Goal: Task Accomplishment & Management: Use online tool/utility

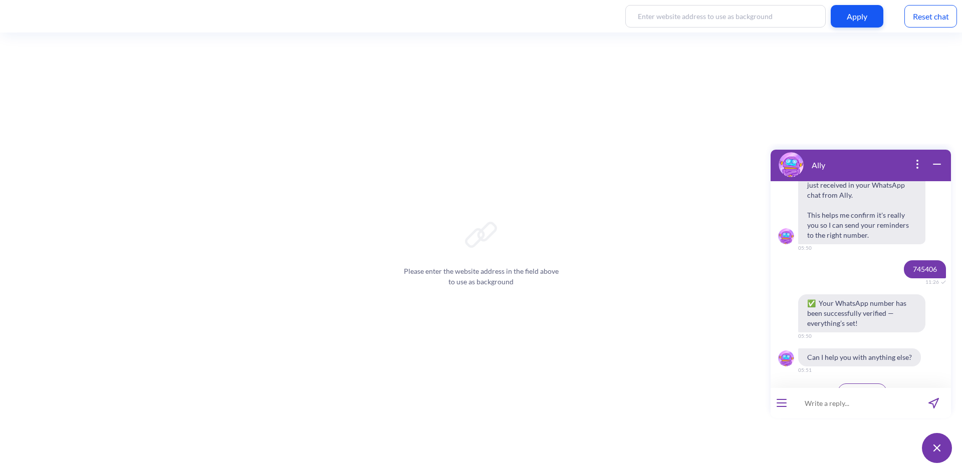
scroll to position [1114, 0]
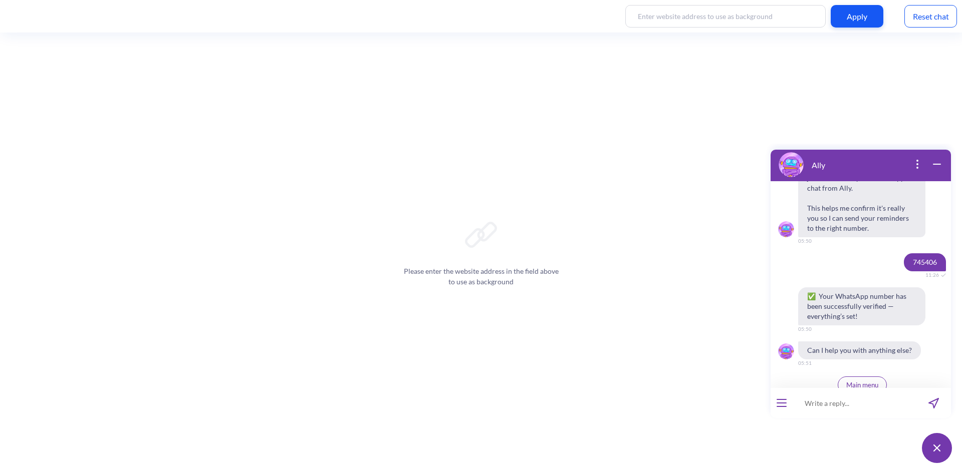
click at [780, 404] on button "open menu" at bounding box center [781, 403] width 10 height 8
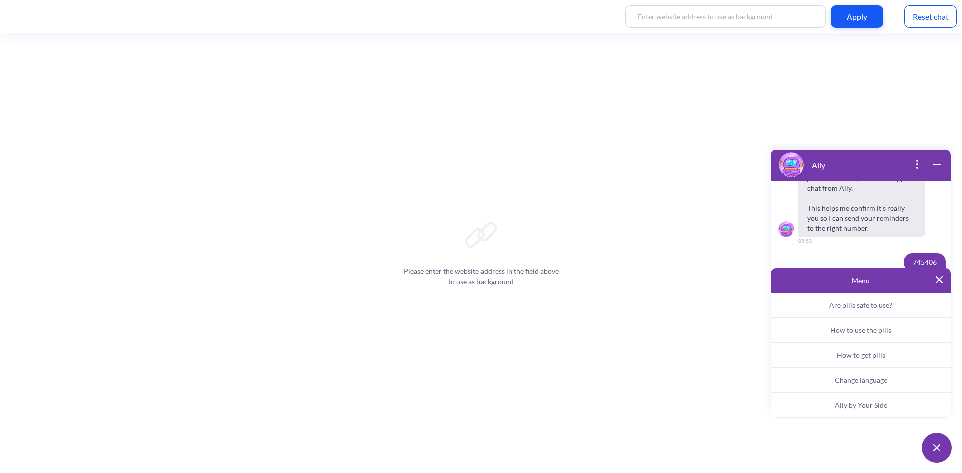
click at [875, 381] on span "Change language" at bounding box center [861, 380] width 53 height 9
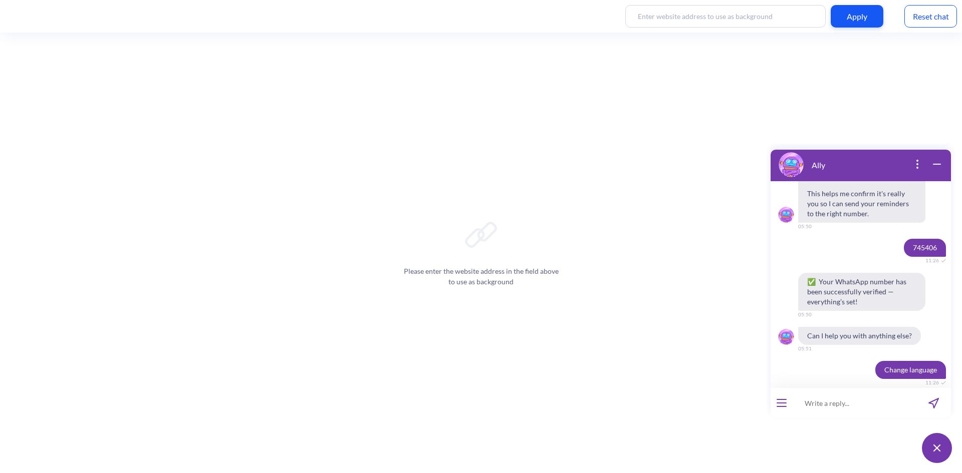
scroll to position [1212, 0]
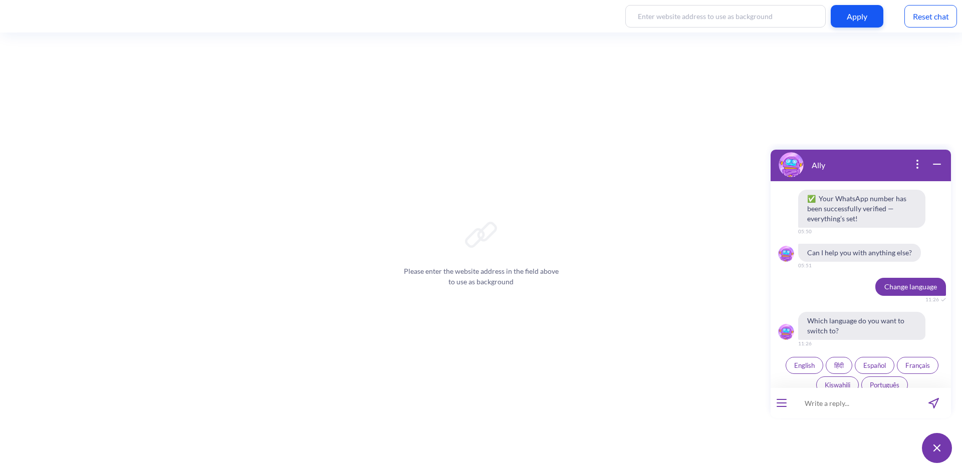
click at [924, 362] on span "Français" at bounding box center [917, 366] width 25 height 8
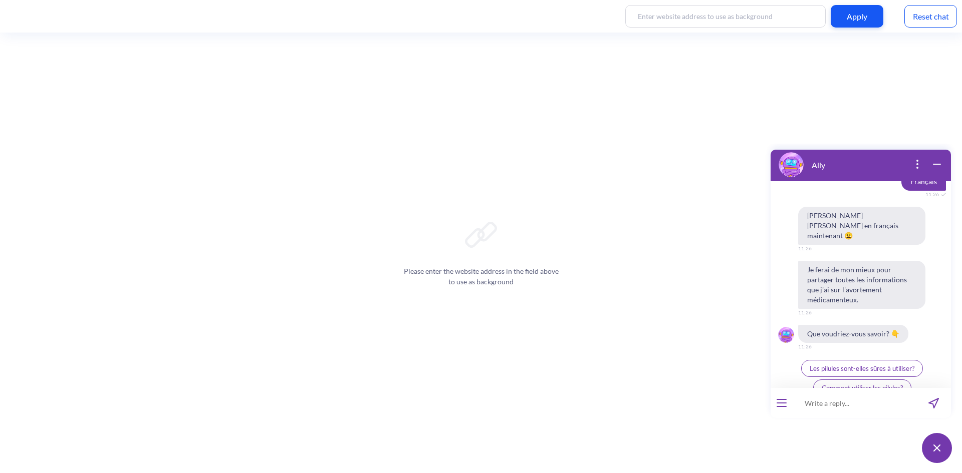
scroll to position [1408, 0]
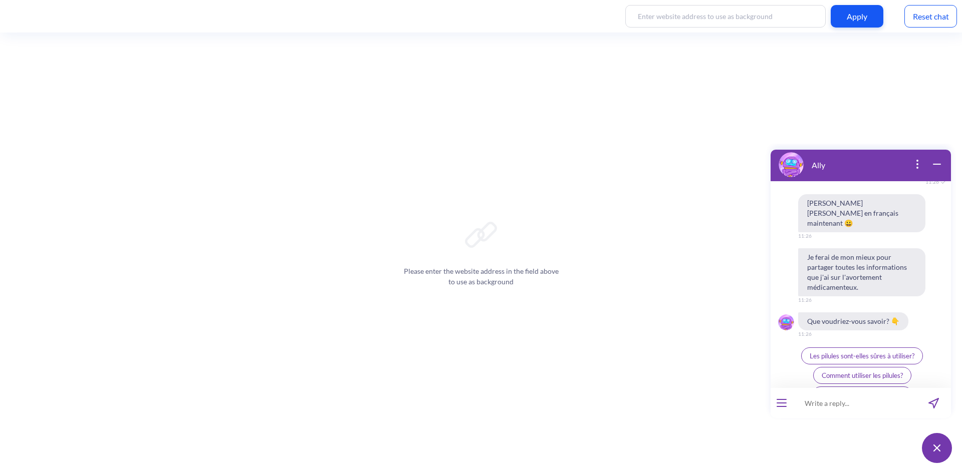
click at [782, 404] on button "open menu" at bounding box center [781, 403] width 10 height 8
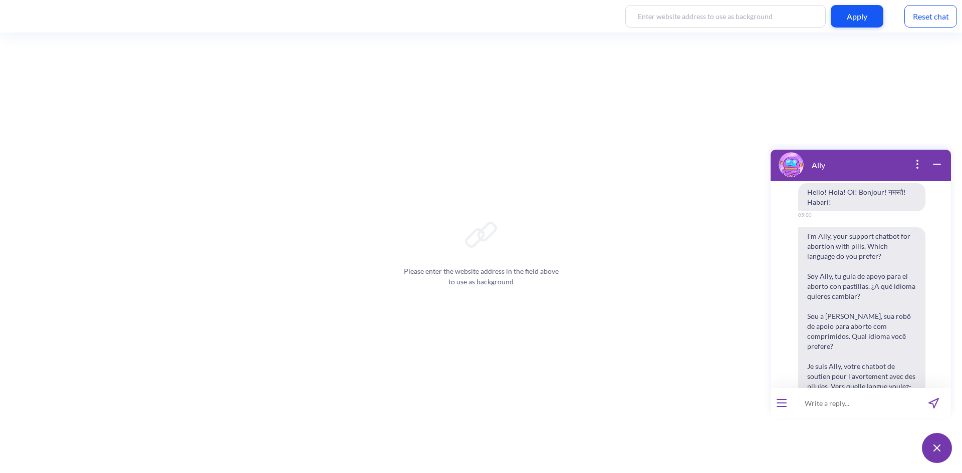
scroll to position [3600, 0]
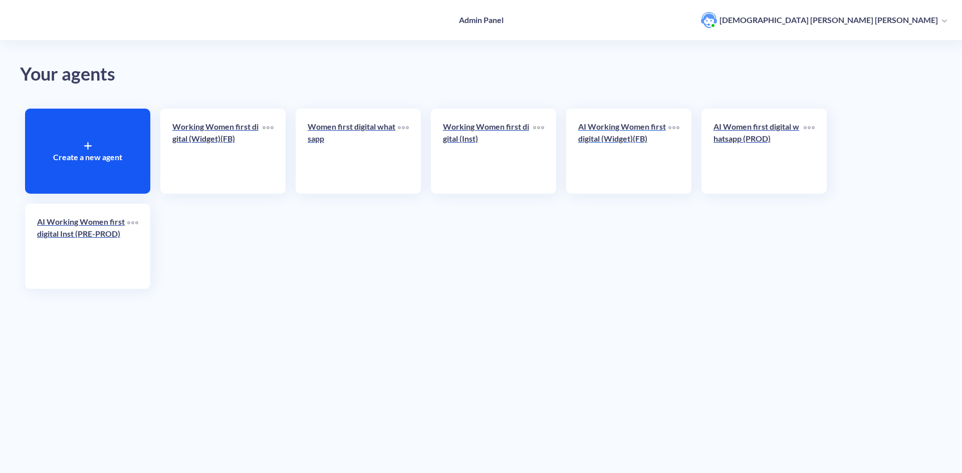
click at [631, 146] on div "AI Working Women first digital (Widget)(FB)" at bounding box center [623, 137] width 90 height 32
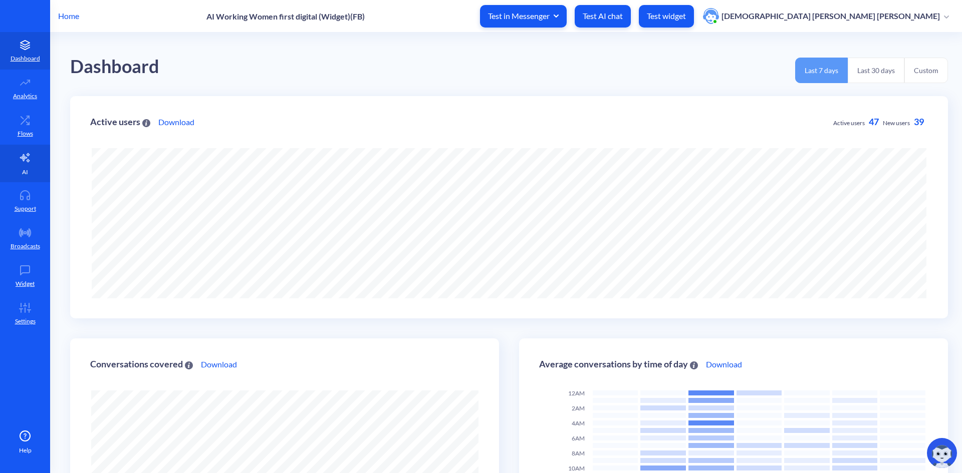
click at [23, 164] on link "AI" at bounding box center [25, 164] width 50 height 38
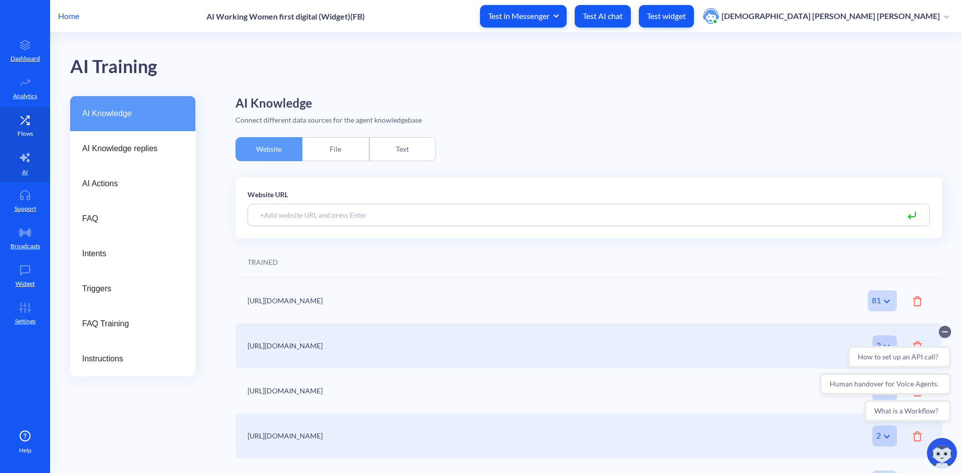
click at [38, 122] on link "Flows" at bounding box center [25, 126] width 50 height 38
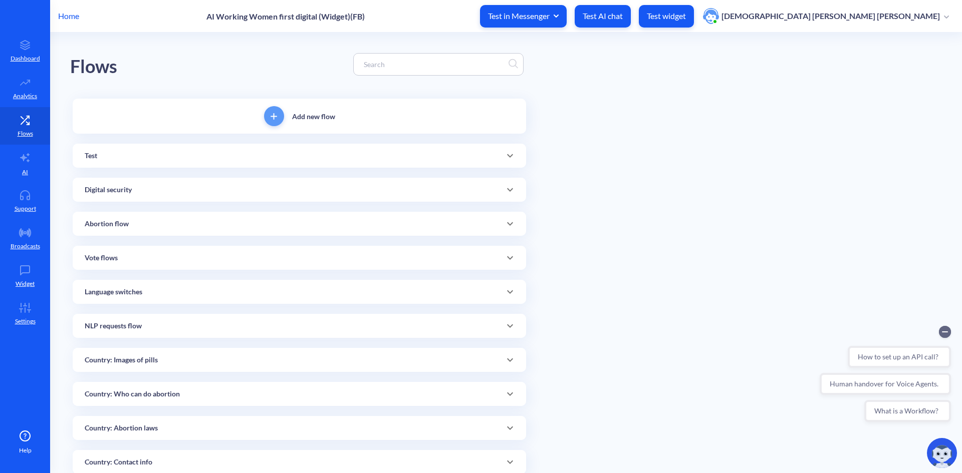
click at [489, 64] on input at bounding box center [434, 65] width 150 height 12
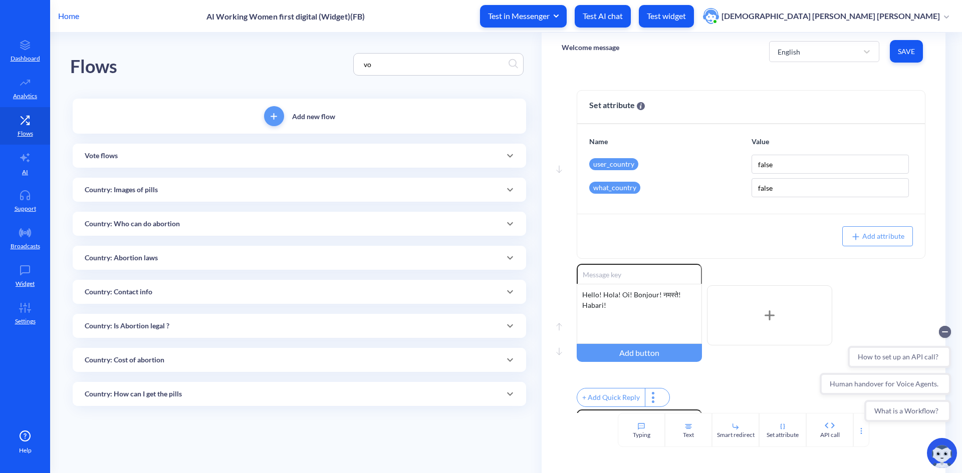
type input "v"
click at [498, 153] on span at bounding box center [510, 156] width 24 height 12
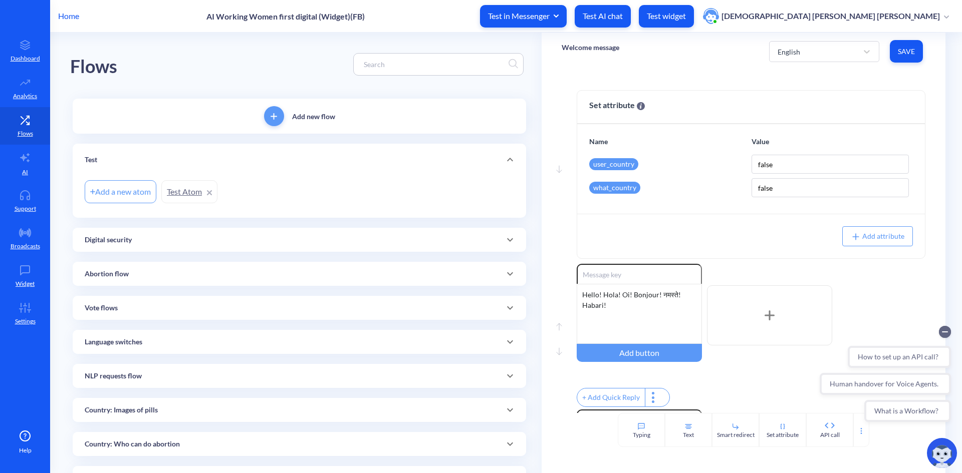
click at [181, 191] on link "Test Atom" at bounding box center [189, 191] width 56 height 23
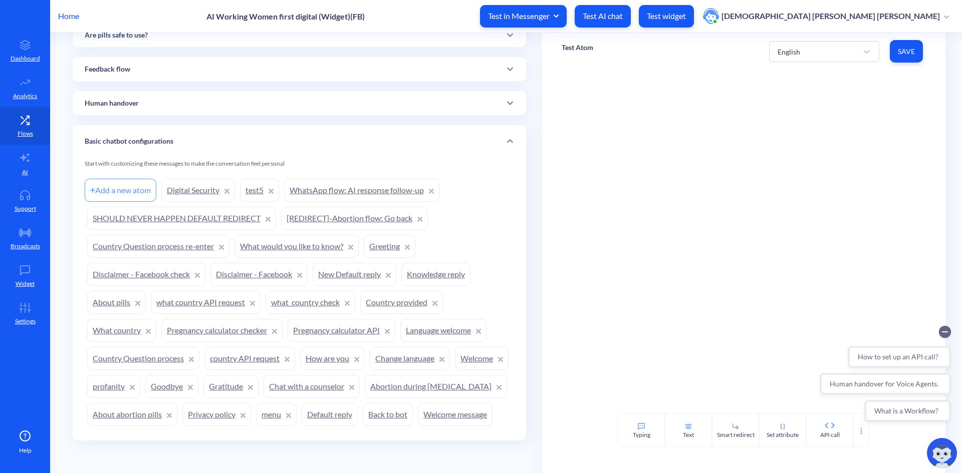
scroll to position [701, 0]
click at [225, 207] on link "SHOULD NEVER HAPPEN DEFAULT REDIRECT" at bounding box center [181, 218] width 189 height 23
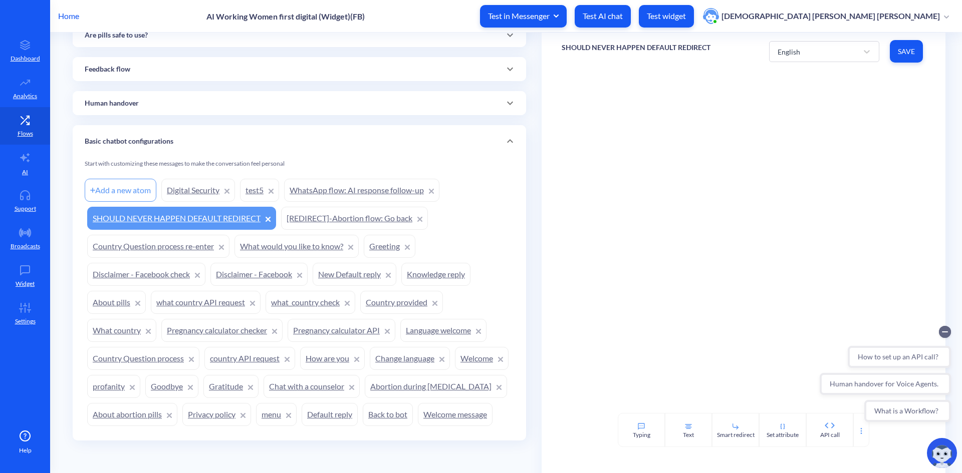
scroll to position [710, 0]
click at [434, 319] on link "Language welcome" at bounding box center [443, 330] width 86 height 23
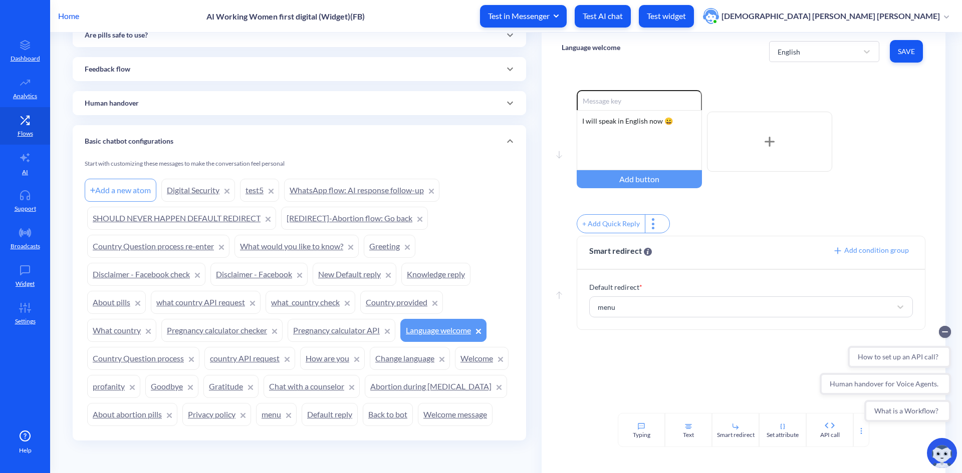
click at [410, 347] on link "Change language" at bounding box center [410, 358] width 80 height 23
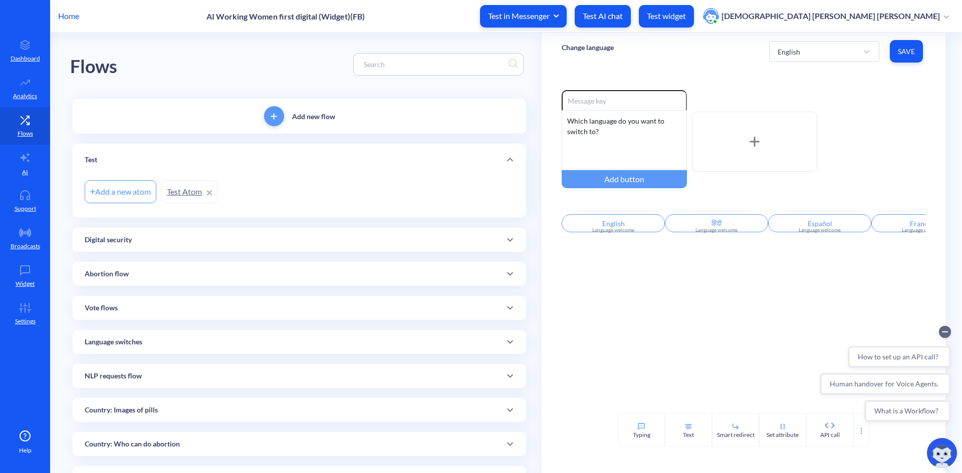
click at [393, 70] on div at bounding box center [438, 64] width 170 height 23
click at [409, 61] on input at bounding box center [434, 65] width 150 height 12
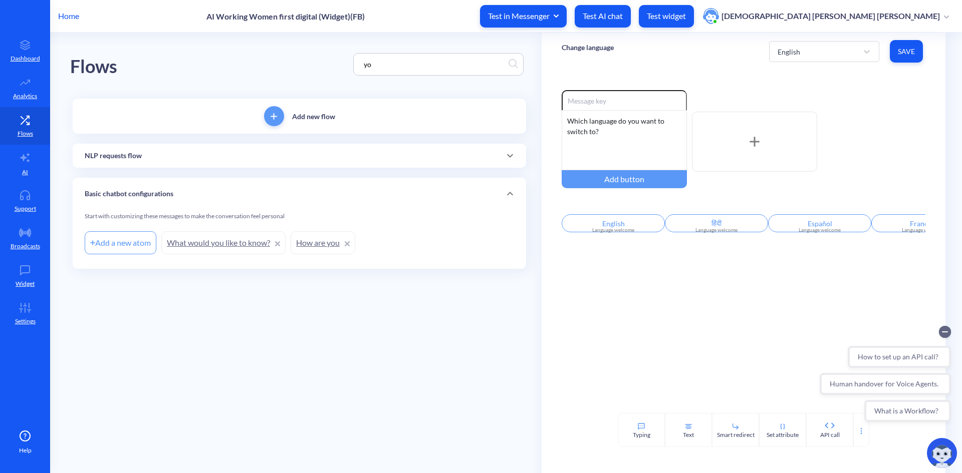
type input "y"
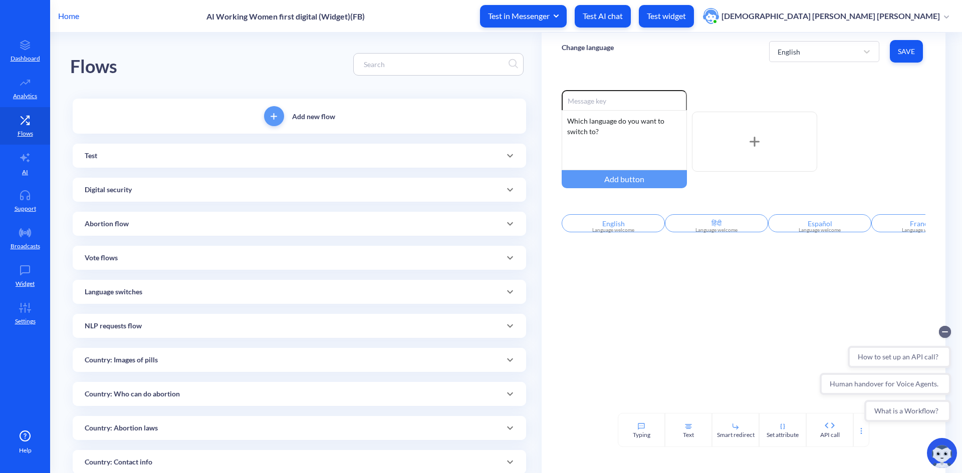
click at [65, 12] on p "Home" at bounding box center [68, 16] width 21 height 12
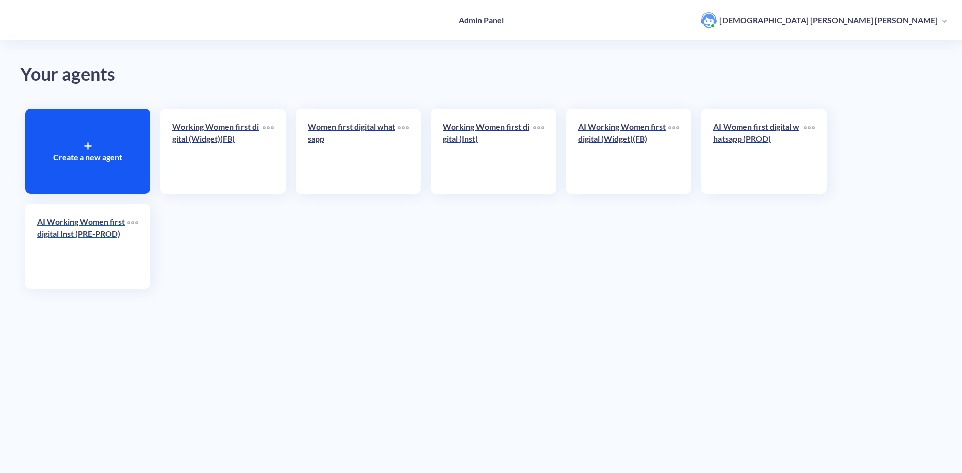
click at [77, 232] on p "AI Working Women first digital Inst (PRE-PROD)" at bounding box center [82, 228] width 90 height 24
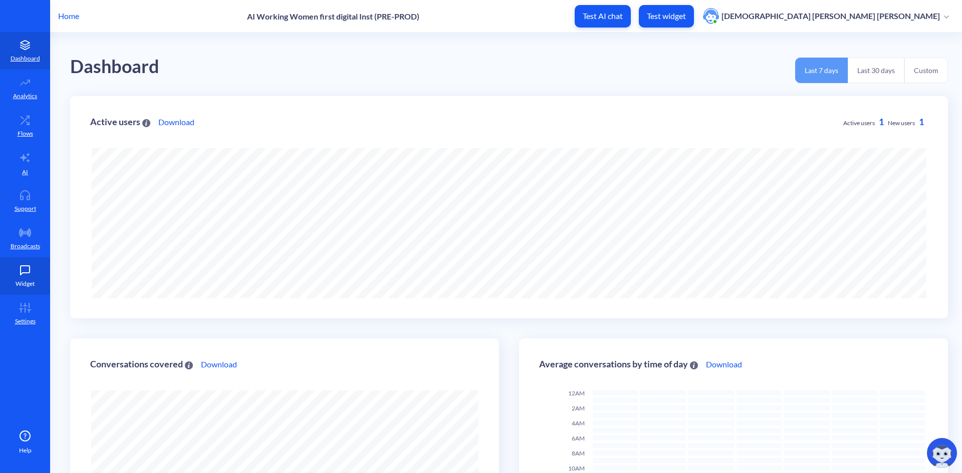
click at [35, 268] on icon at bounding box center [25, 271] width 20 height 10
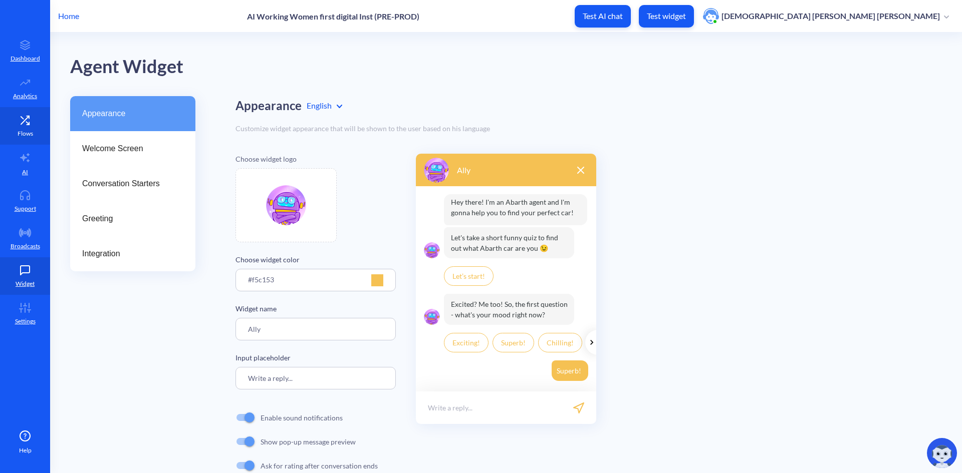
click at [29, 126] on link "Flows" at bounding box center [25, 126] width 50 height 38
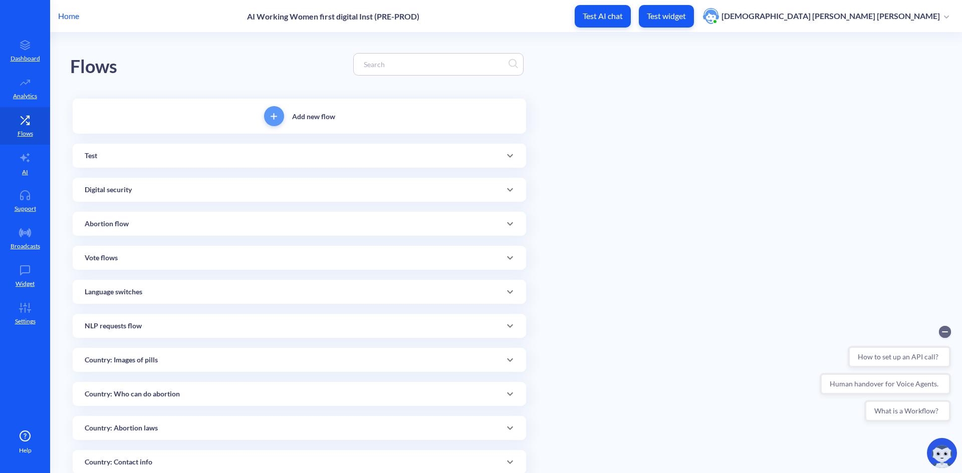
click at [390, 62] on input at bounding box center [434, 65] width 150 height 12
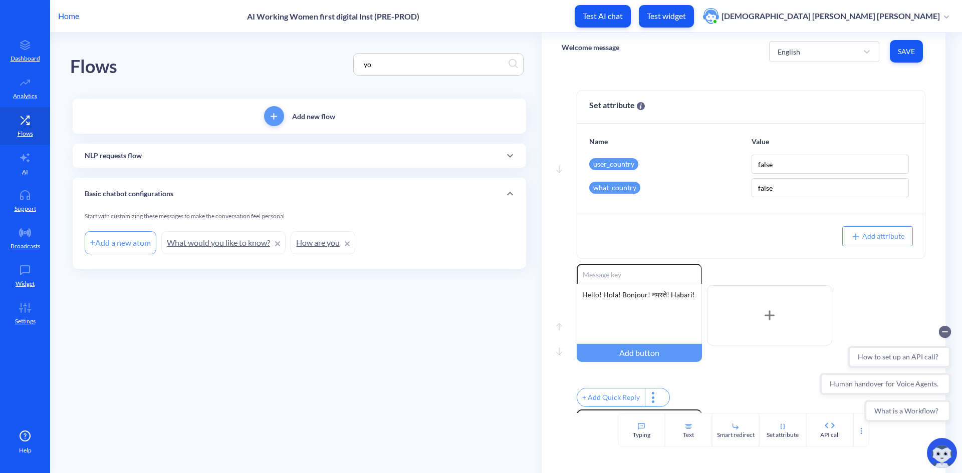
type input "y"
click at [455, 158] on div "How to use pills?" at bounding box center [299, 156] width 429 height 11
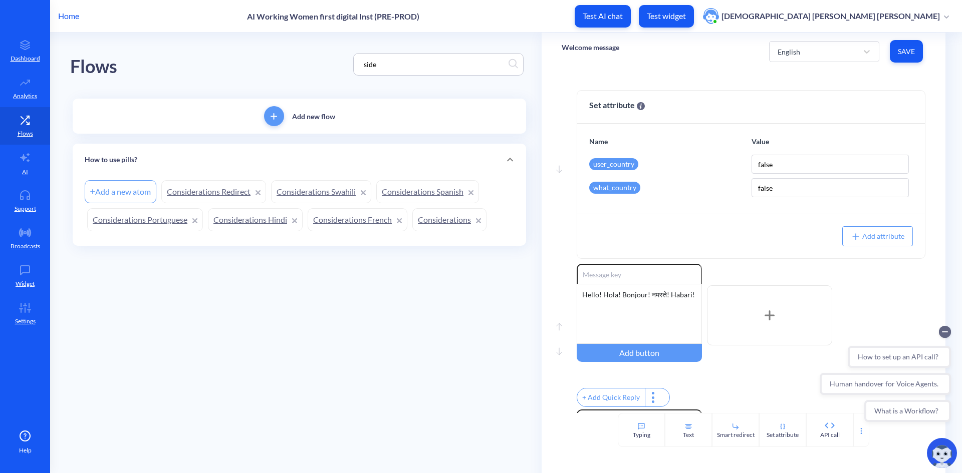
click at [430, 60] on input "side" at bounding box center [434, 65] width 150 height 12
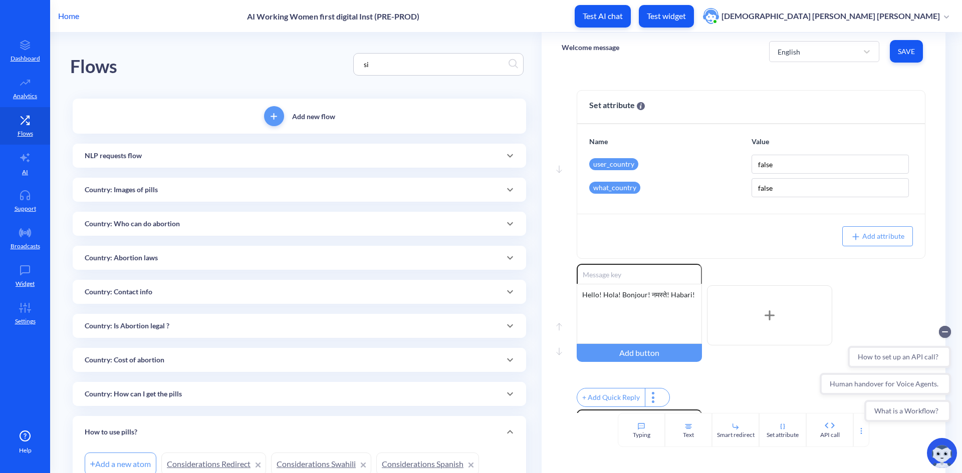
type input "s"
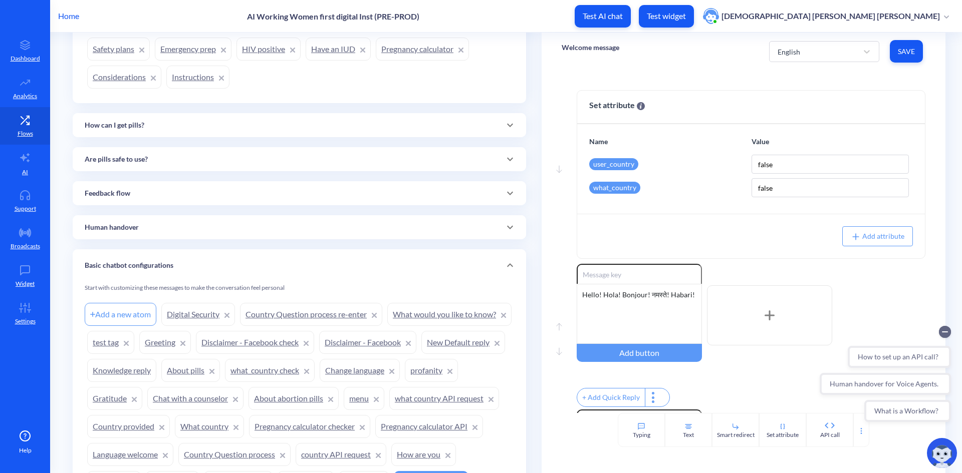
scroll to position [944, 0]
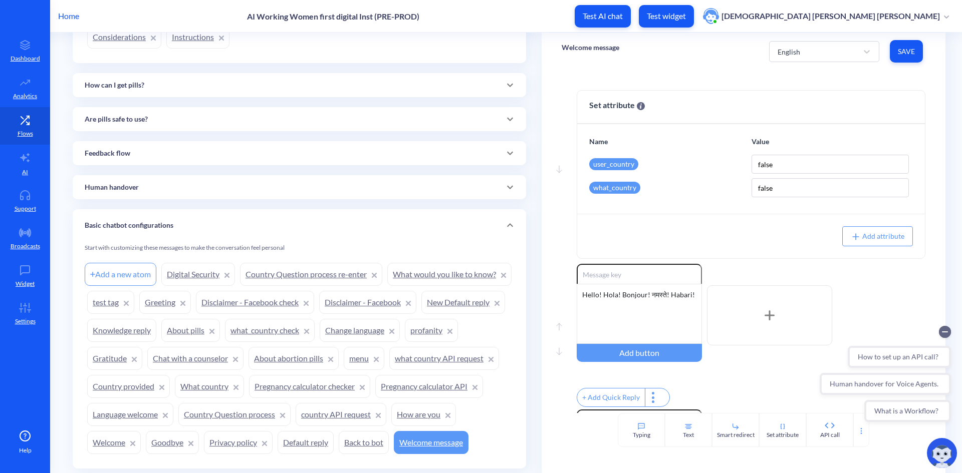
click at [339, 431] on link "Back to bot" at bounding box center [364, 442] width 50 height 23
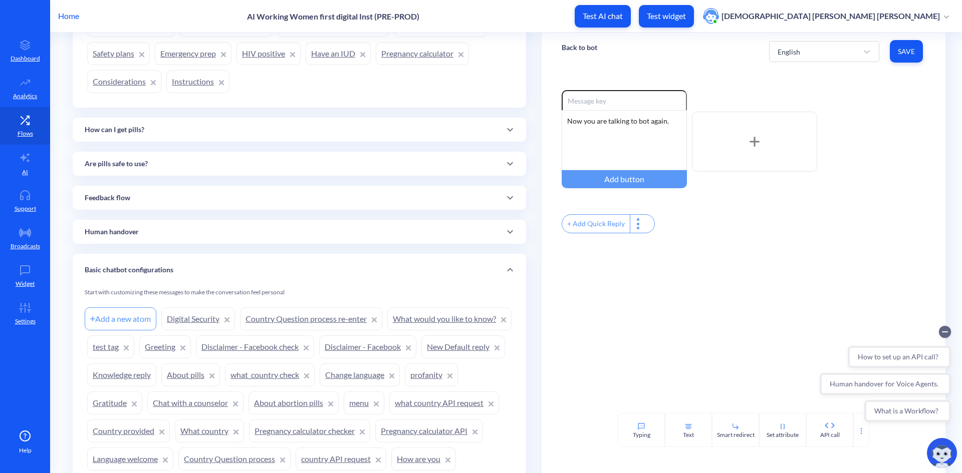
scroll to position [944, 0]
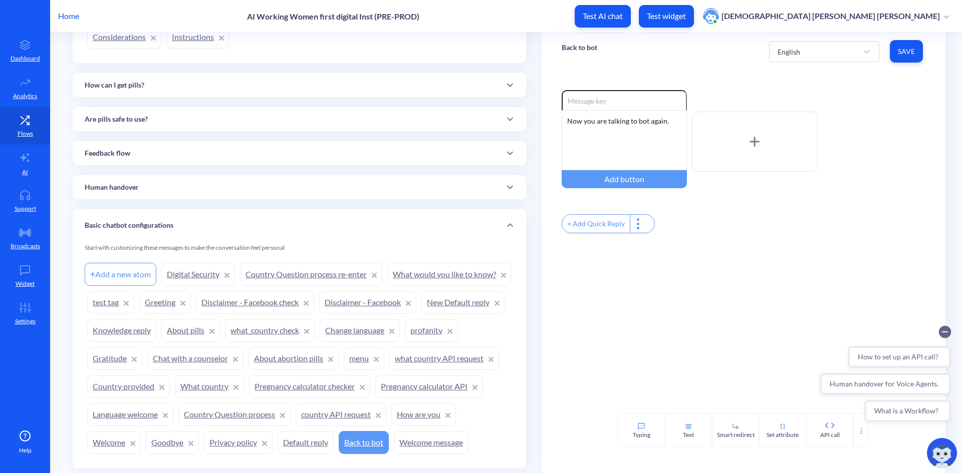
click at [73, 20] on p "Home" at bounding box center [68, 16] width 21 height 12
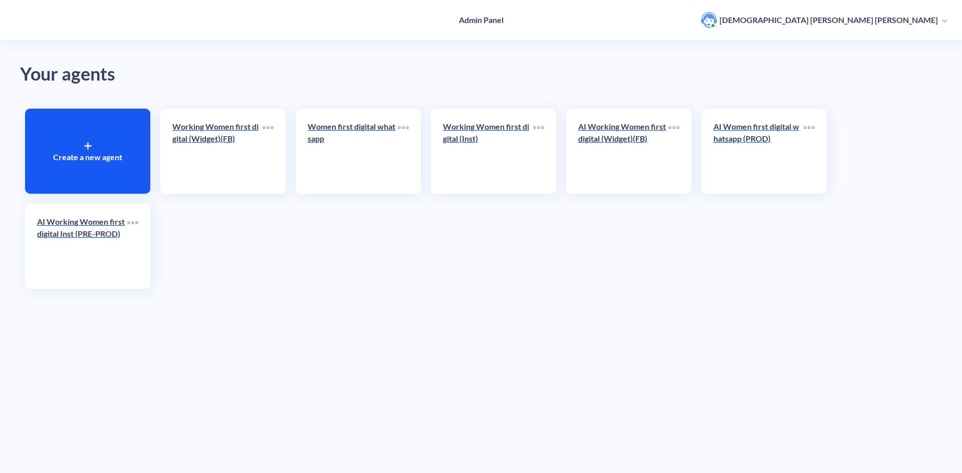
click at [784, 132] on p "AI Women first digital whatsapp (PROD)" at bounding box center [758, 133] width 90 height 24
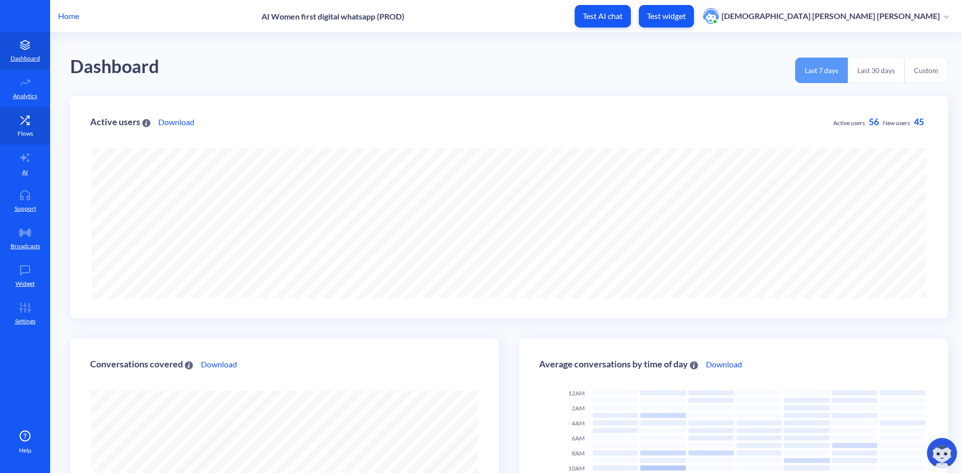
click at [24, 121] on icon at bounding box center [25, 120] width 8 height 8
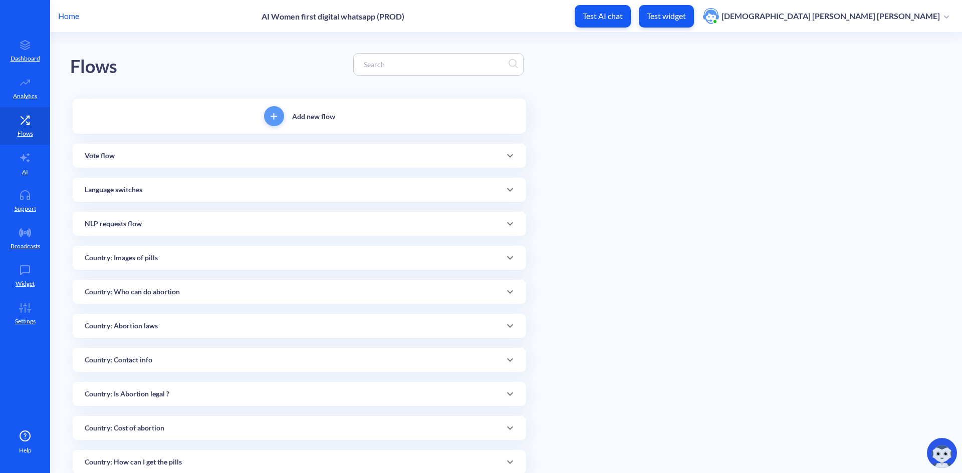
click at [427, 67] on input at bounding box center [434, 65] width 150 height 12
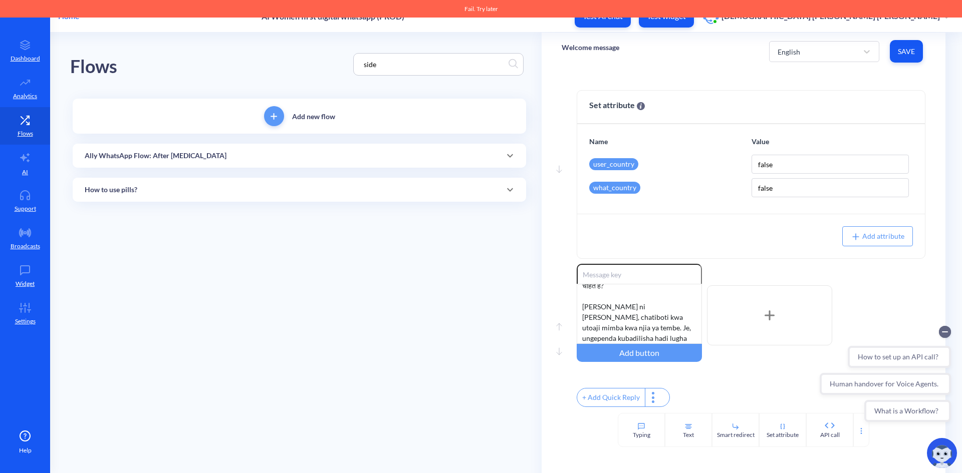
type input "side"
click at [383, 165] on div "Ally WhatsApp Flow: After [MEDICAL_DATA]" at bounding box center [299, 156] width 453 height 24
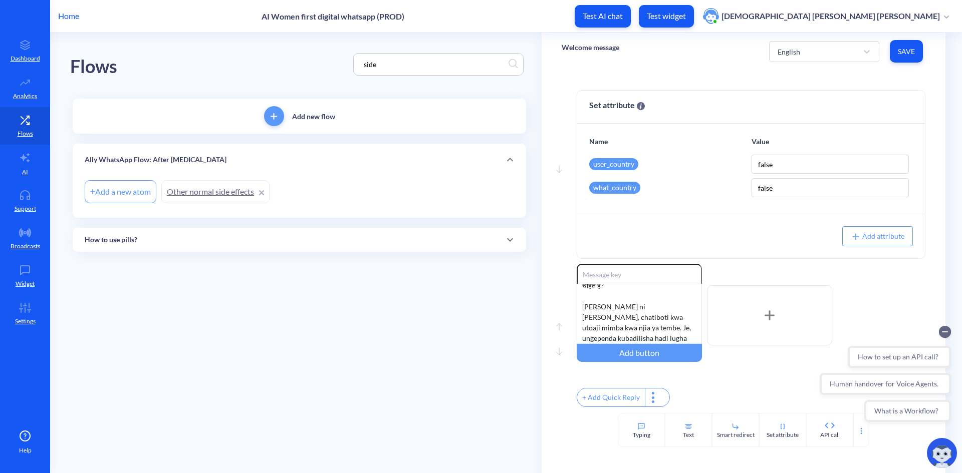
click at [402, 250] on div "How to use pills?" at bounding box center [299, 240] width 453 height 24
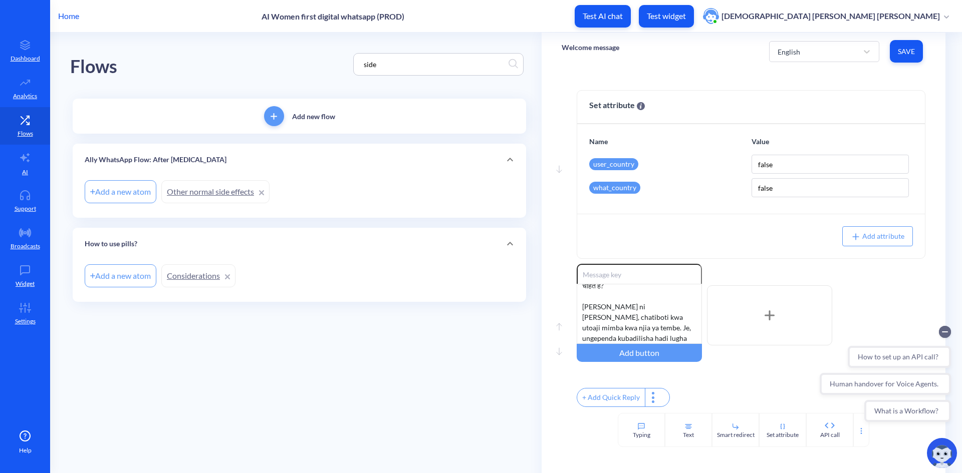
click at [431, 65] on input "side" at bounding box center [434, 65] width 150 height 12
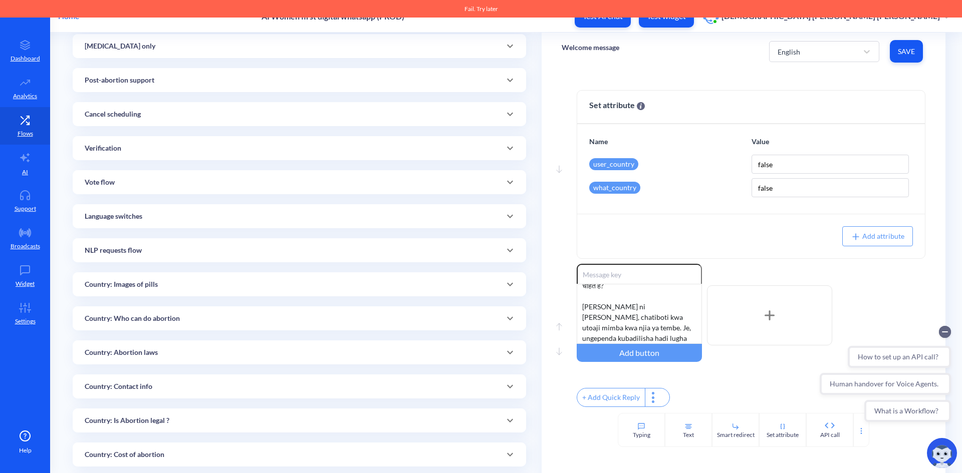
scroll to position [301, 0]
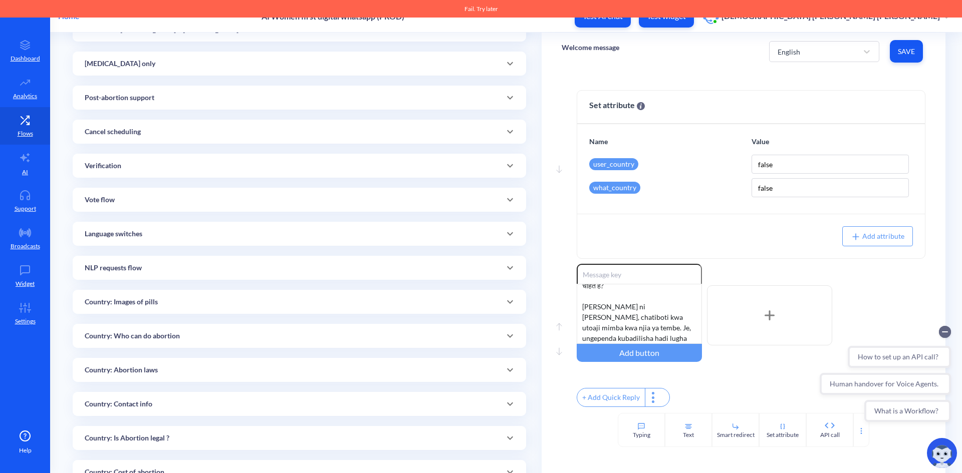
click at [464, 126] on div "Cancel scheduling" at bounding box center [299, 132] width 453 height 24
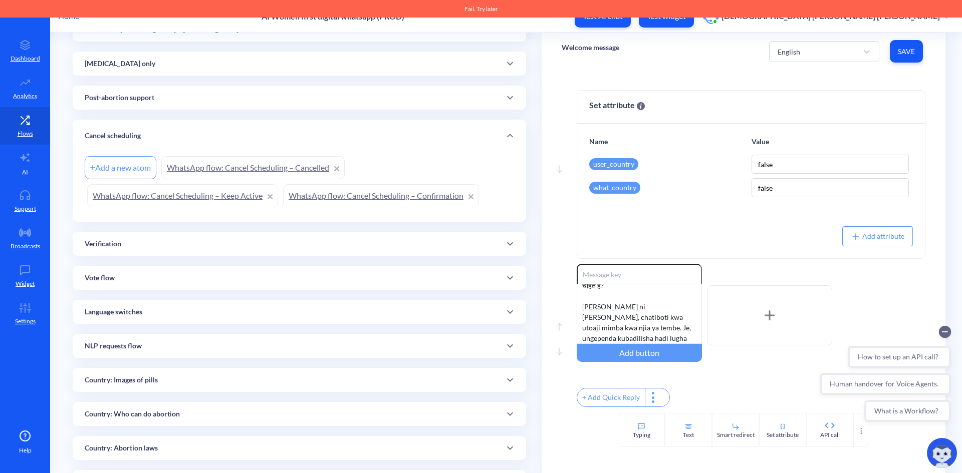
click at [220, 170] on link "WhatsApp flow: Cancel Scheduling – Cancelled" at bounding box center [252, 167] width 183 height 23
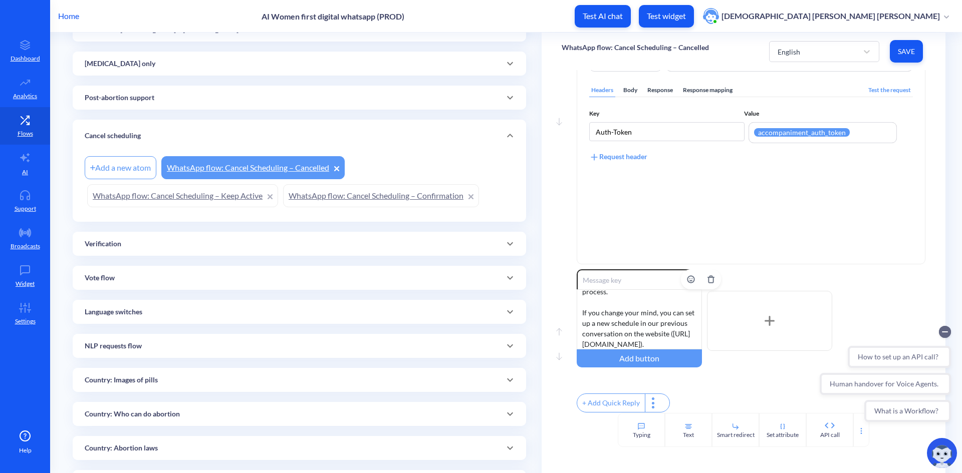
scroll to position [72, 0]
click at [199, 194] on link "WhatsApp flow: Cancel Scheduling – Keep Active" at bounding box center [182, 195] width 191 height 23
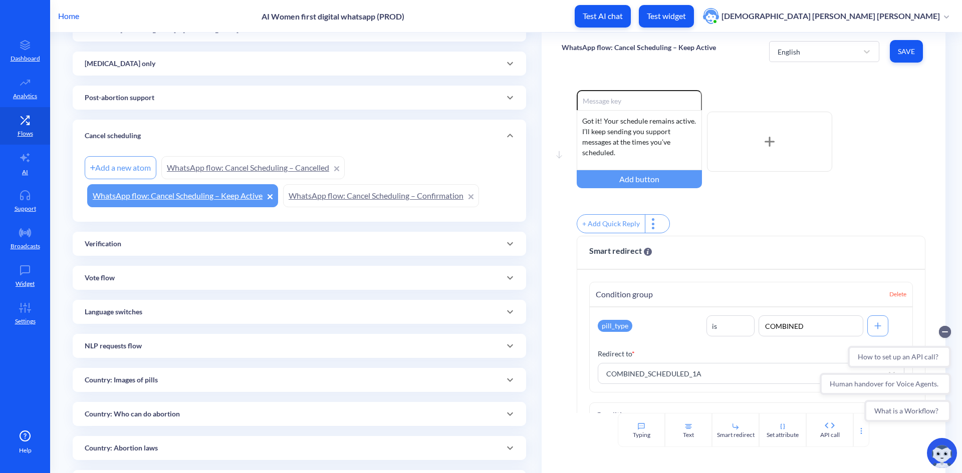
click at [404, 205] on link "WhatsApp flow: Cancel Scheduling – Confirmation" at bounding box center [381, 195] width 196 height 23
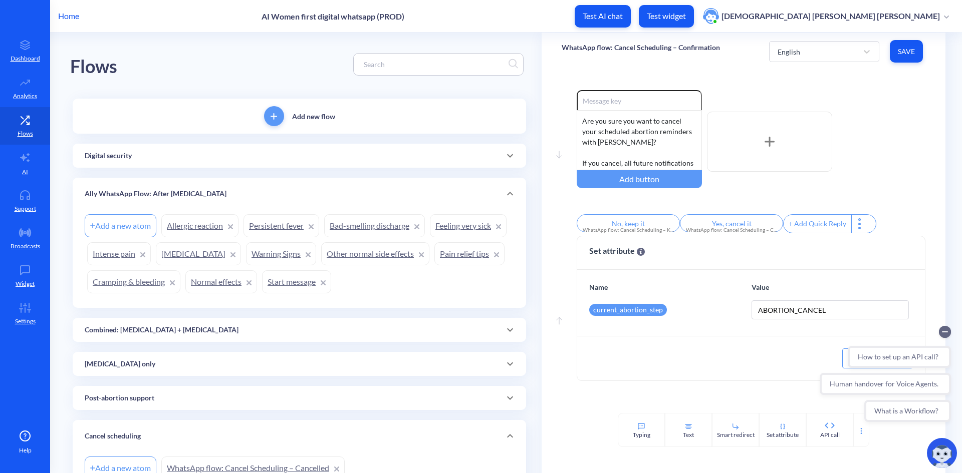
click at [374, 57] on div at bounding box center [438, 64] width 170 height 23
click at [411, 65] on input at bounding box center [434, 65] width 150 height 12
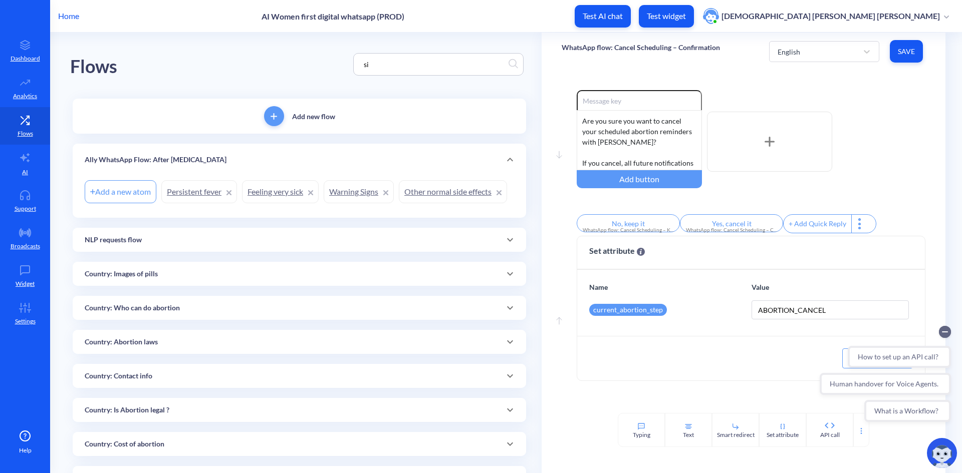
type input "s"
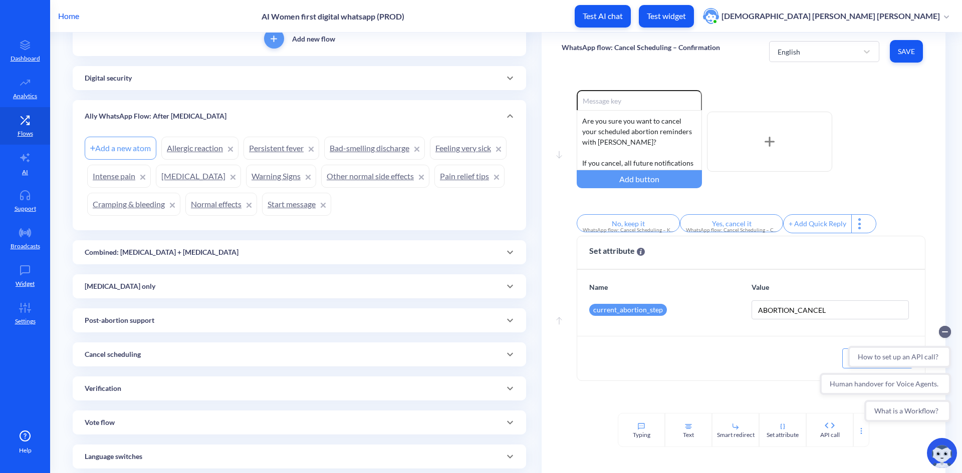
scroll to position [100, 0]
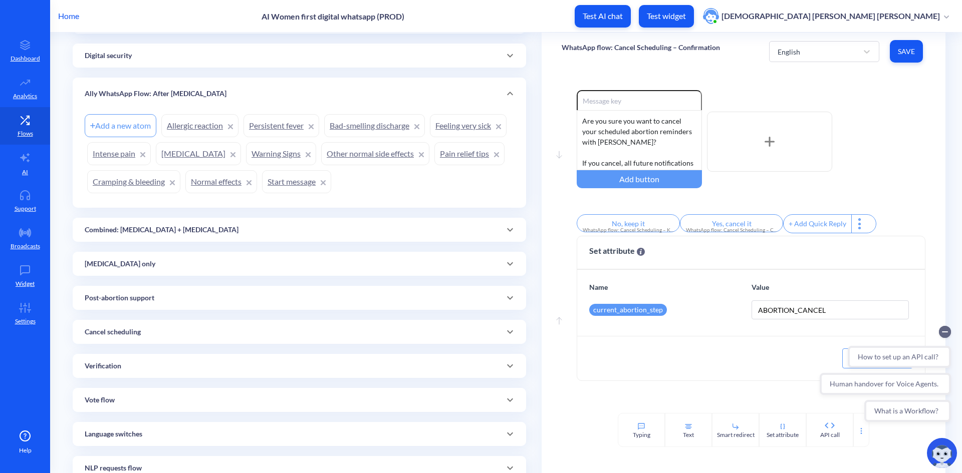
click at [443, 225] on div "Combined: [MEDICAL_DATA] + [MEDICAL_DATA]" at bounding box center [299, 230] width 429 height 11
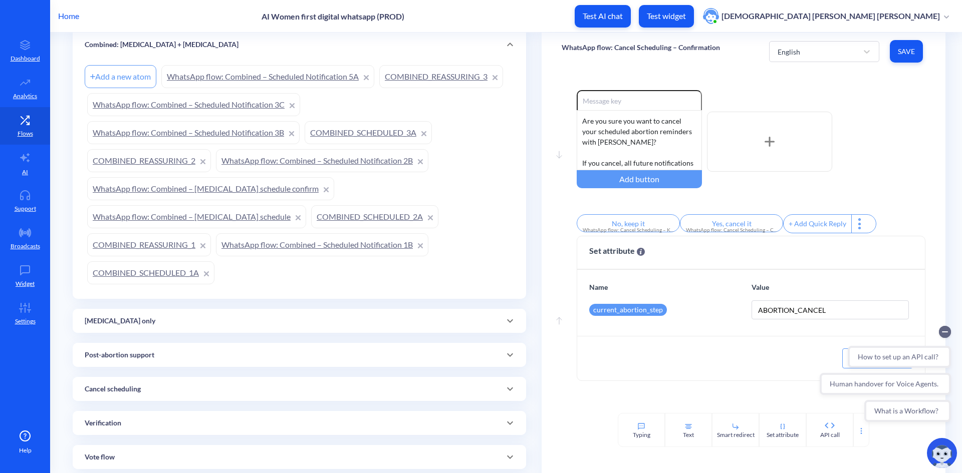
scroll to position [301, 0]
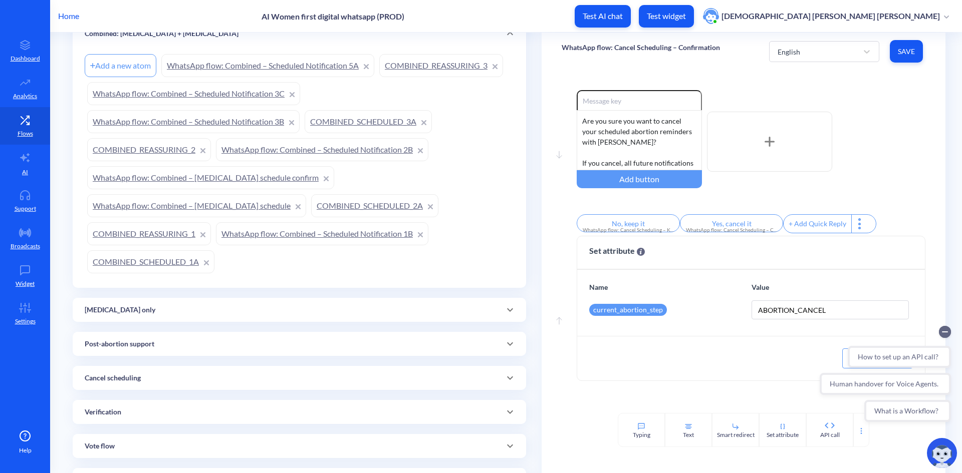
click at [464, 311] on div "[MEDICAL_DATA] only" at bounding box center [299, 310] width 429 height 11
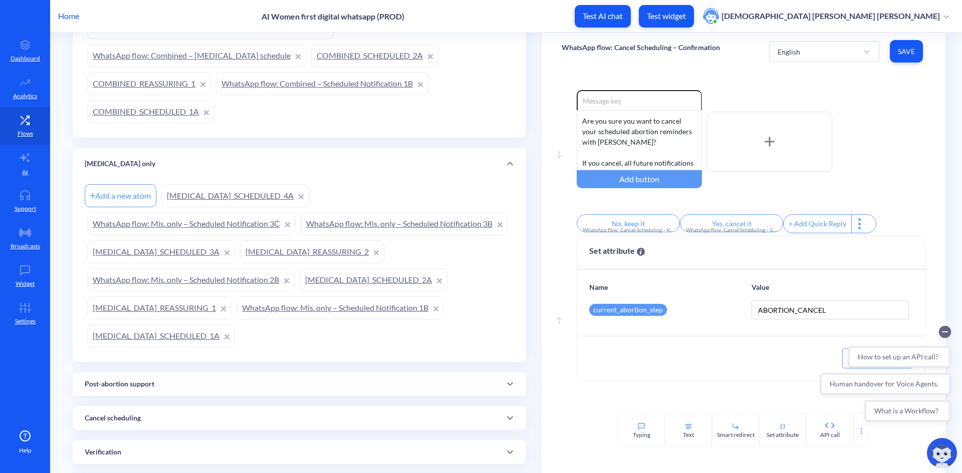
scroll to position [501, 0]
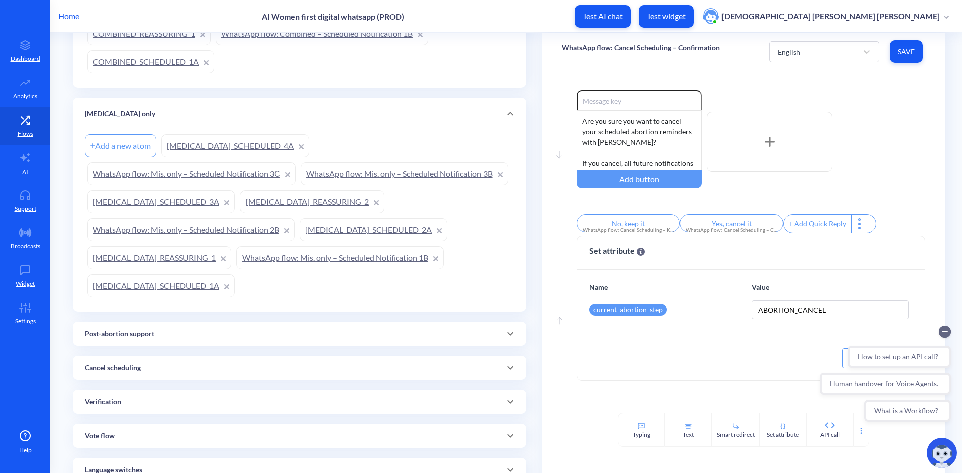
click at [471, 332] on div "Post-abortion support" at bounding box center [299, 334] width 429 height 11
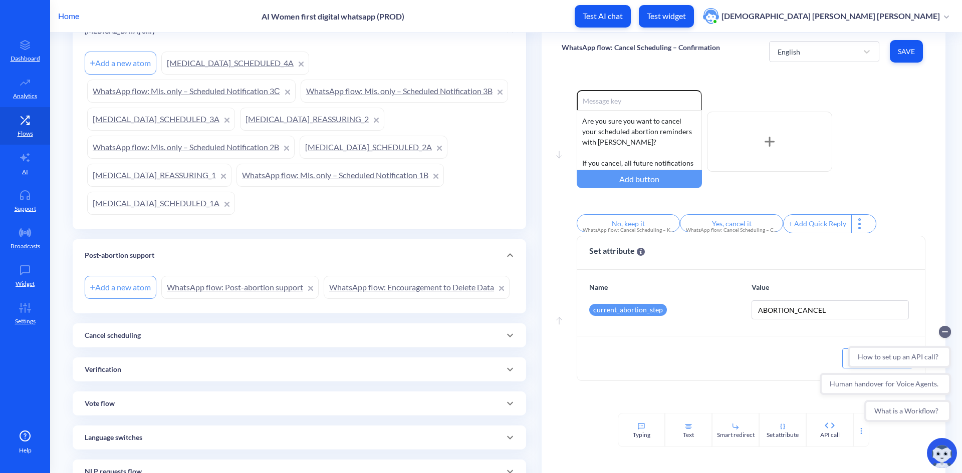
scroll to position [601, 0]
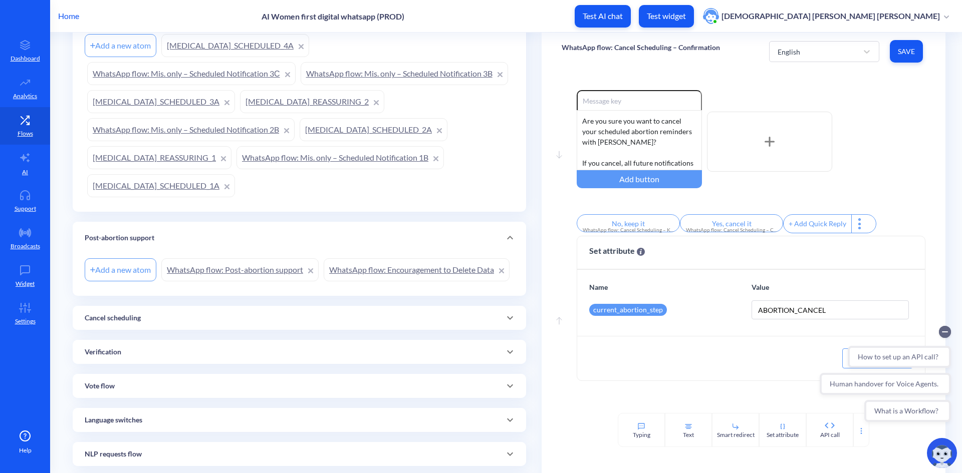
click at [398, 324] on div "Cancel scheduling" at bounding box center [299, 318] width 429 height 11
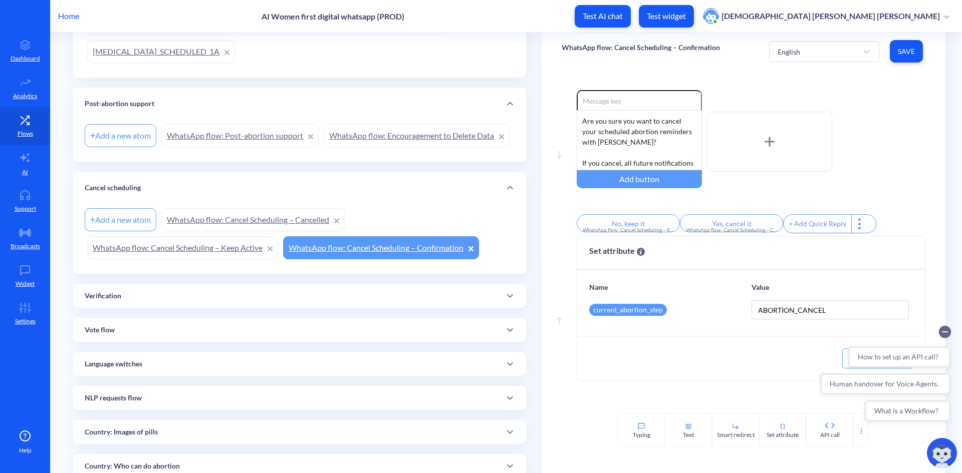
scroll to position [751, 0]
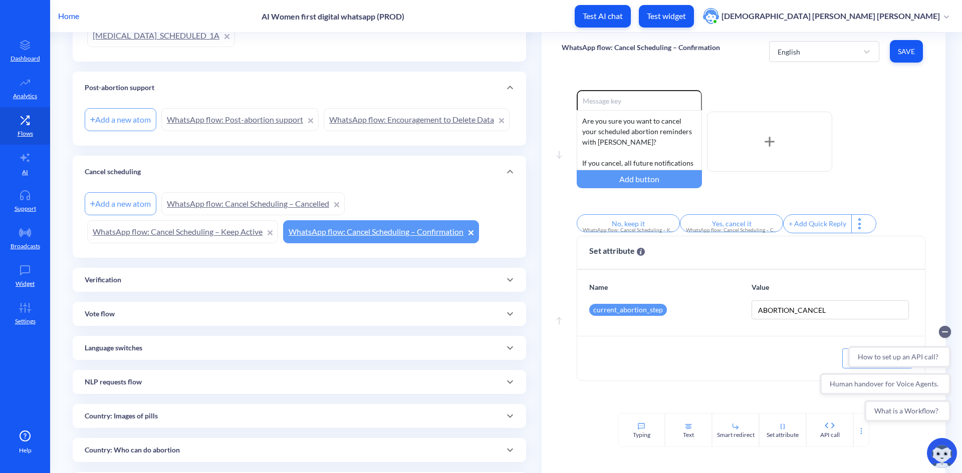
click at [382, 292] on div "Verification" at bounding box center [299, 280] width 453 height 24
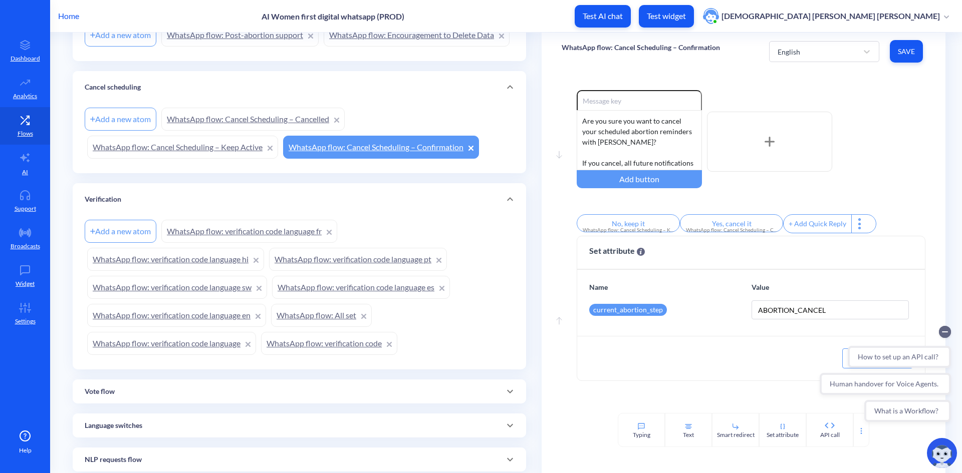
scroll to position [852, 0]
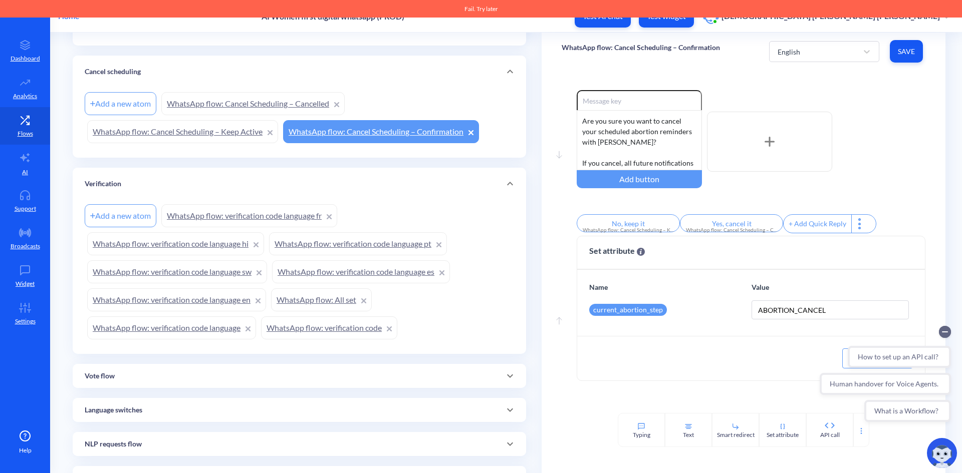
click at [276, 227] on link "WhatsApp flow: verification code language fr" at bounding box center [249, 215] width 176 height 23
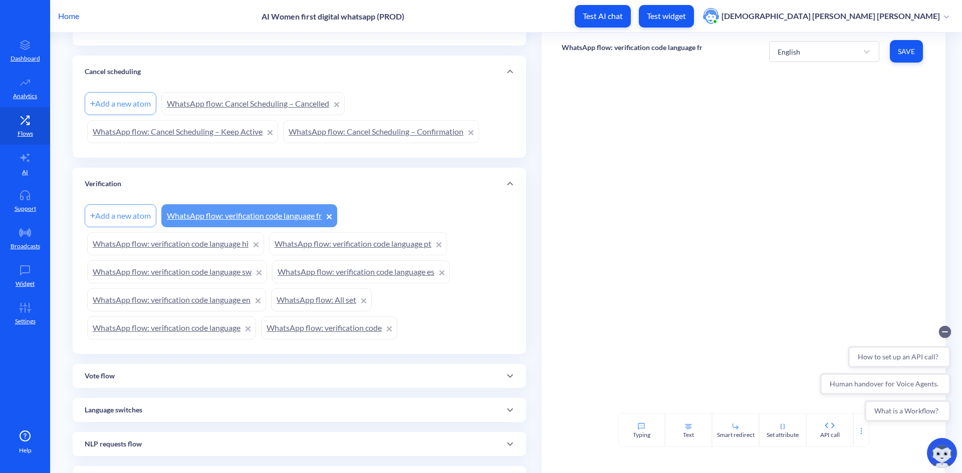
click at [297, 312] on link "WhatsApp flow: All set" at bounding box center [321, 300] width 101 height 23
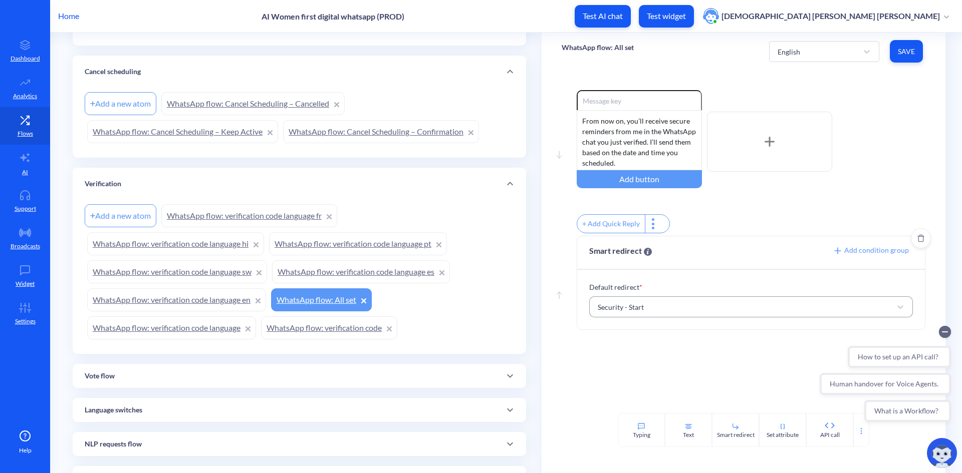
click at [688, 309] on div "Security - Start" at bounding box center [742, 307] width 299 height 18
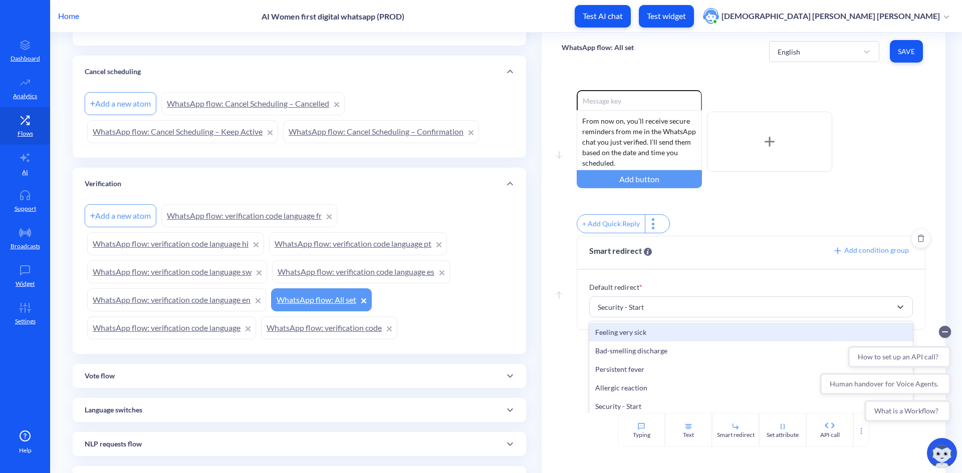
scroll to position [11470, 0]
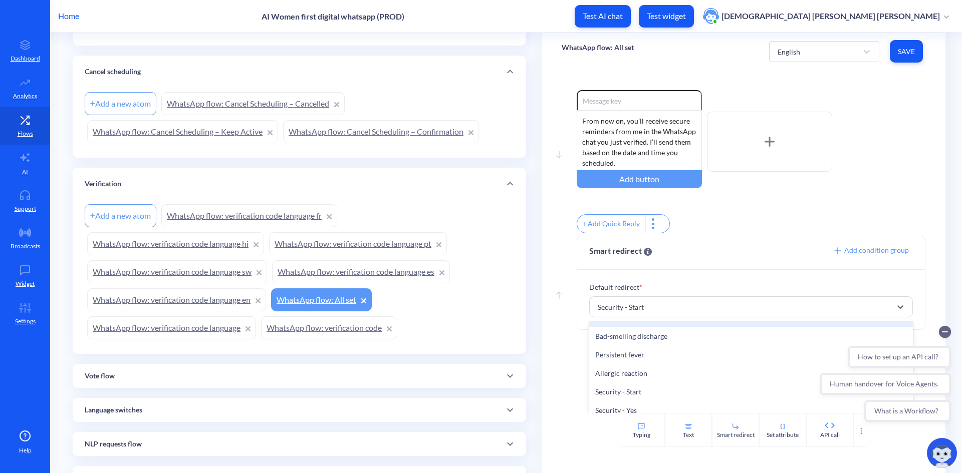
click at [790, 208] on div "Enable reactions From now on, you’ll receive secure reminders from me in the Wh…" at bounding box center [751, 163] width 349 height 146
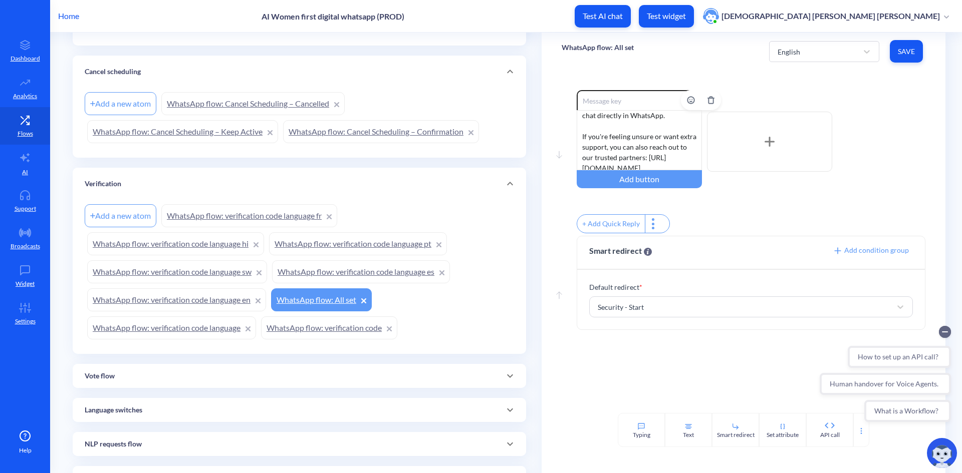
scroll to position [125, 0]
click at [209, 340] on link "WhatsApp flow: verification code language" at bounding box center [171, 328] width 169 height 23
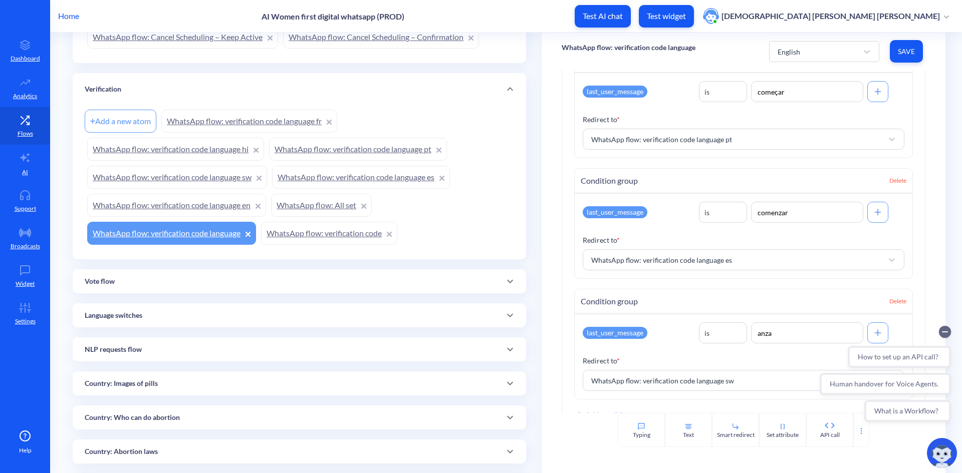
scroll to position [952, 0]
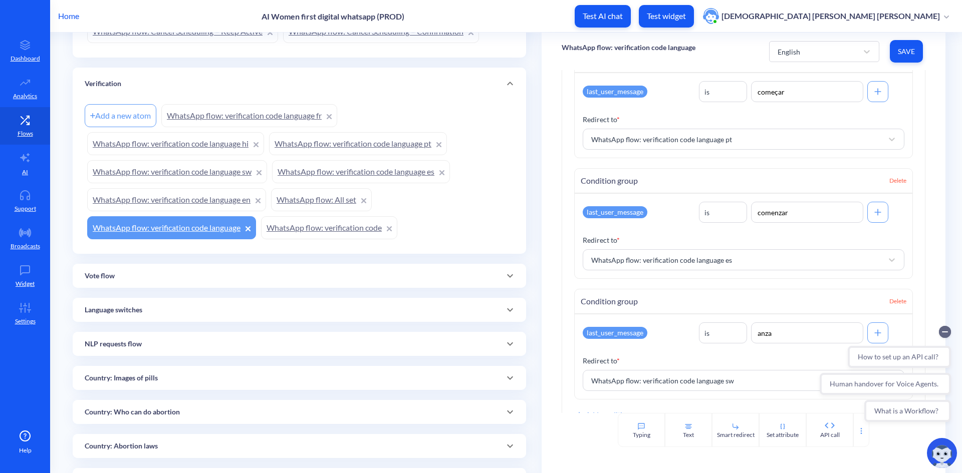
click at [447, 319] on div "Add new flow Digital security Add a new atom Security - Yes Security - Start Al…" at bounding box center [299, 298] width 453 height 2302
click at [444, 288] on div "Vote flow" at bounding box center [299, 276] width 453 height 24
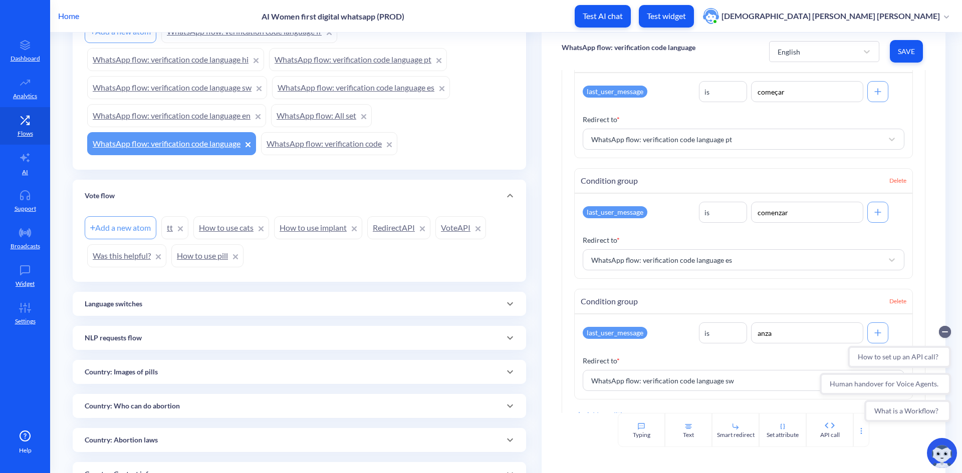
scroll to position [1052, 0]
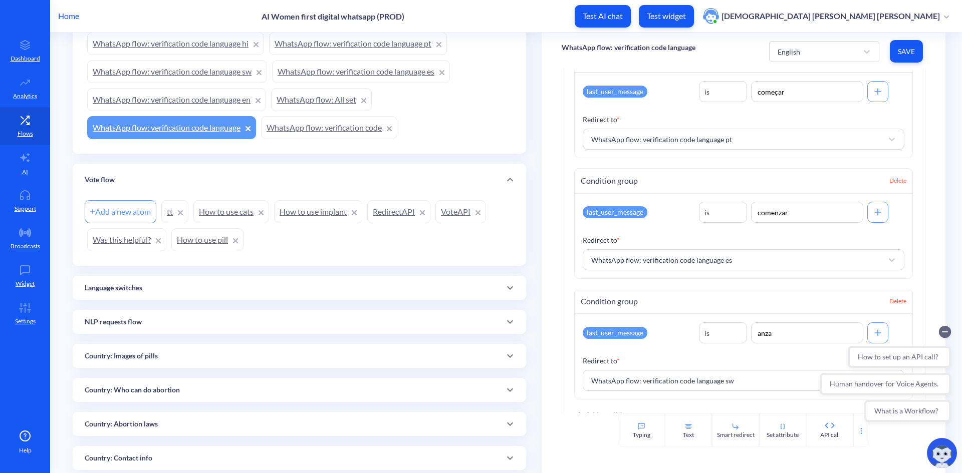
click at [446, 294] on div "Language switches" at bounding box center [299, 288] width 429 height 11
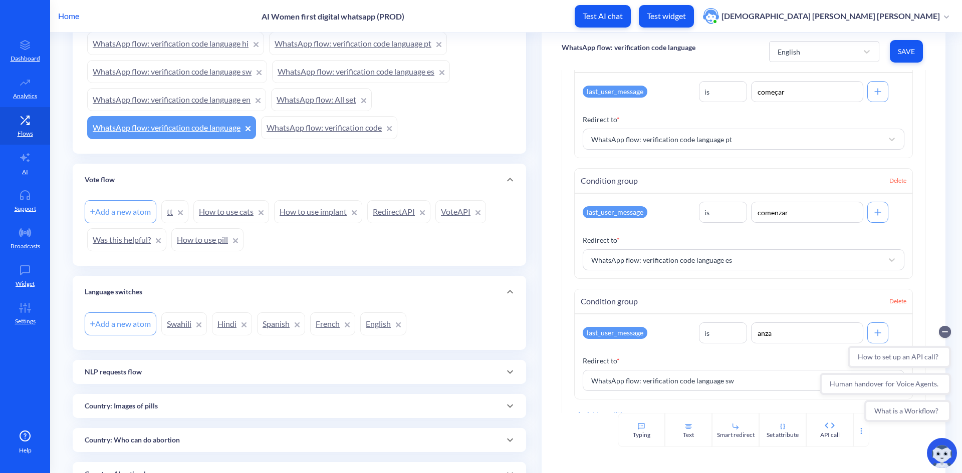
scroll to position [1102, 0]
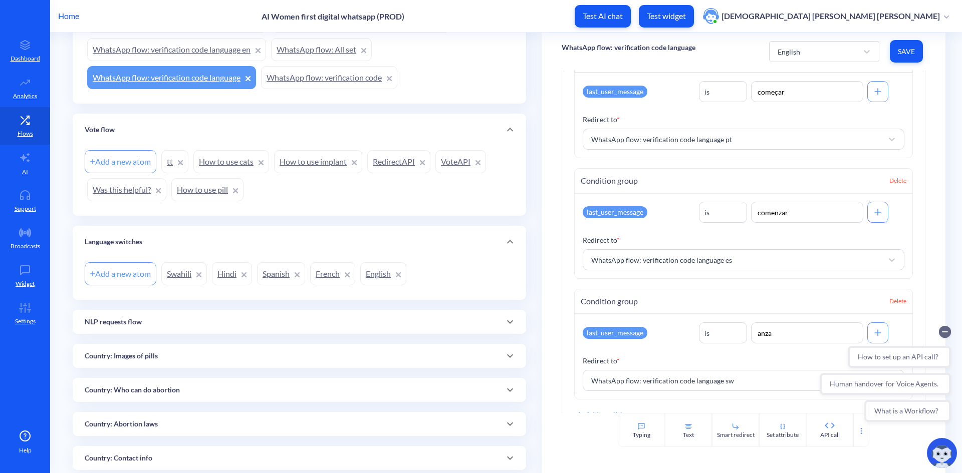
click at [456, 328] on div "NLP requests flow" at bounding box center [299, 322] width 429 height 11
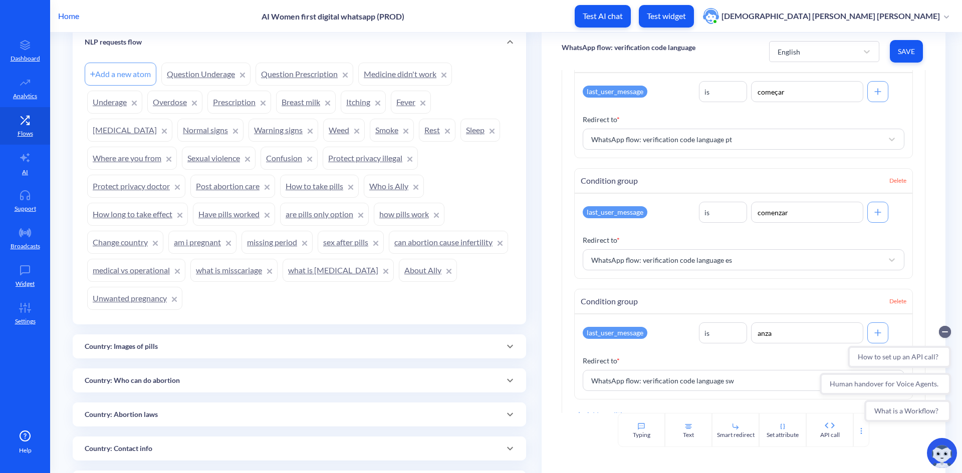
scroll to position [1403, 0]
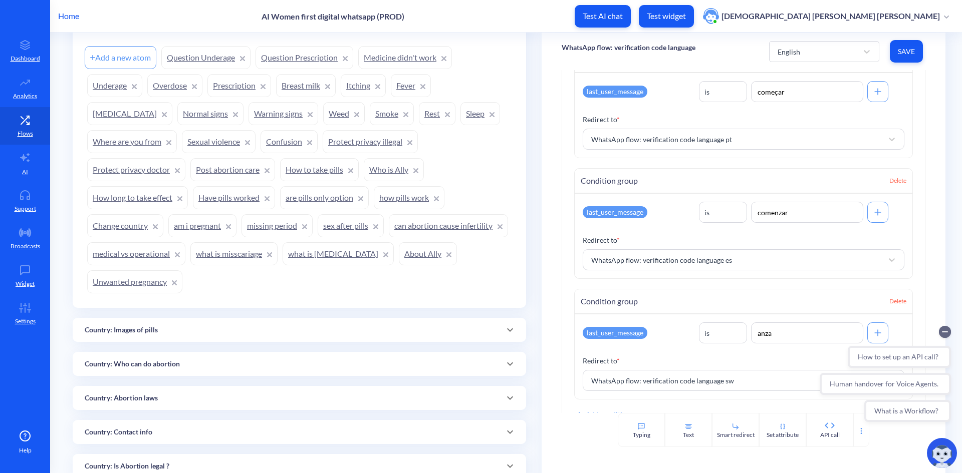
click at [384, 327] on div "Country: Images of pills" at bounding box center [299, 330] width 429 height 11
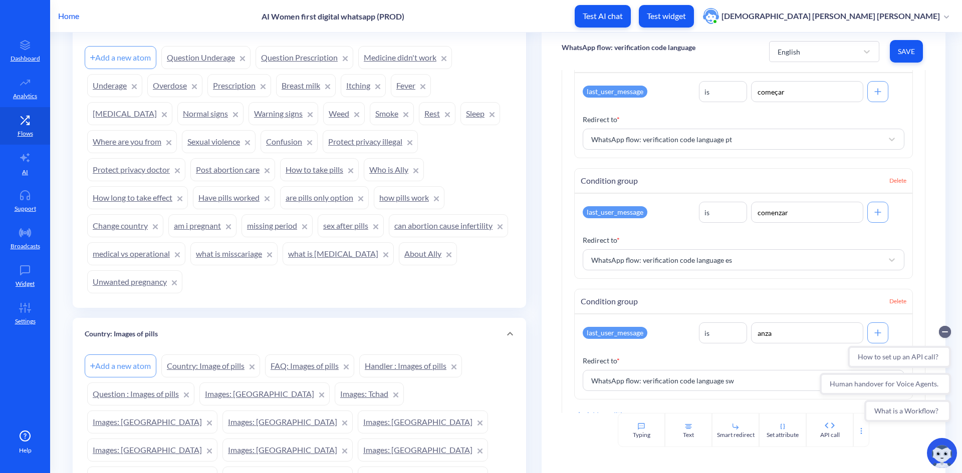
click at [399, 266] on link "About Ally" at bounding box center [428, 253] width 58 height 23
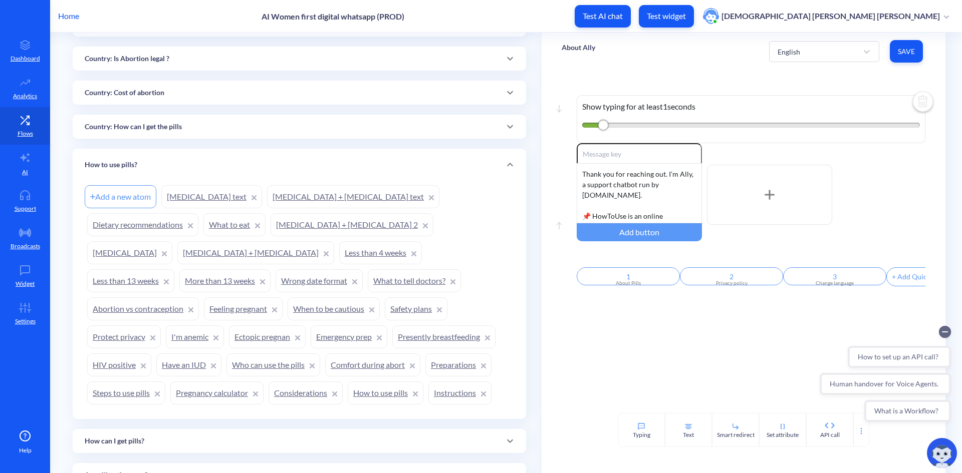
scroll to position [2355, 0]
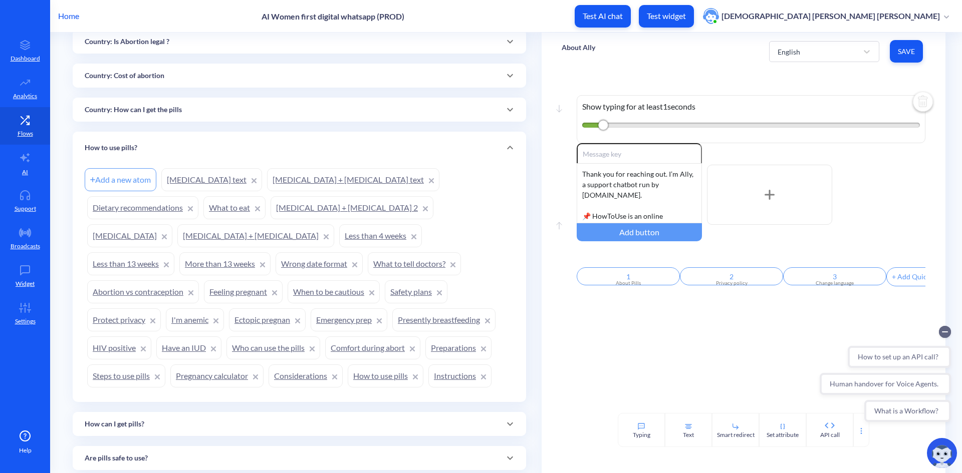
click at [521, 412] on div "How can I get pills?" at bounding box center [299, 424] width 453 height 24
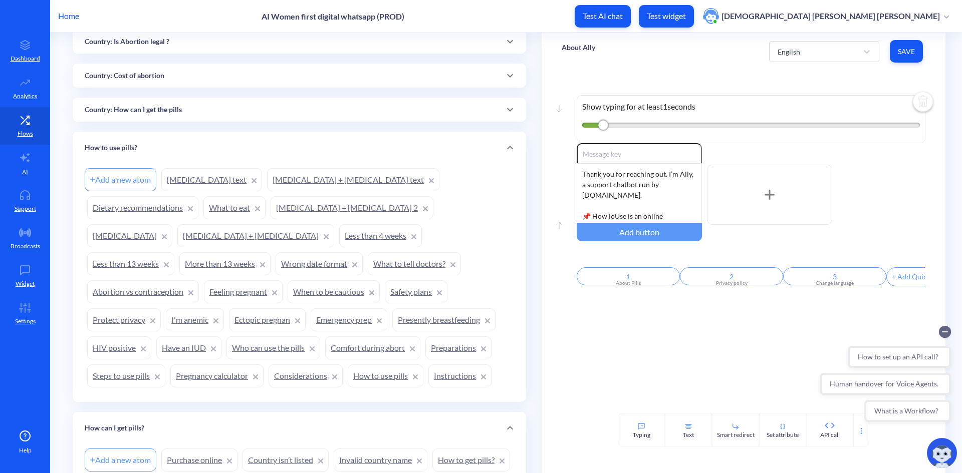
scroll to position [2405, 0]
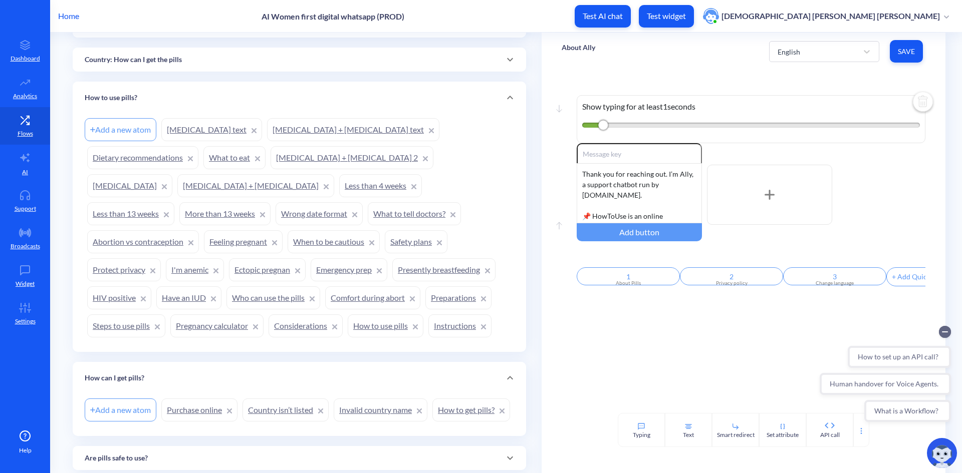
click at [504, 446] on div at bounding box center [510, 458] width 24 height 24
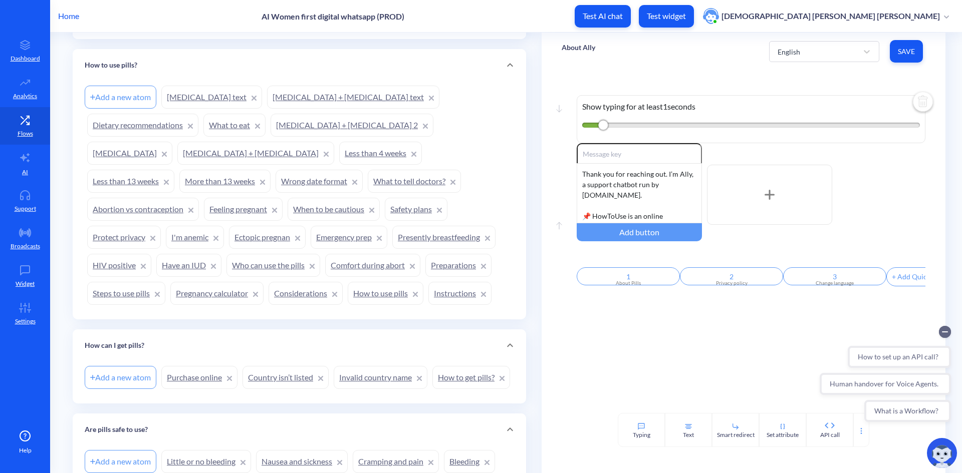
scroll to position [2455, 0]
